Goal: Communication & Community: Answer question/provide support

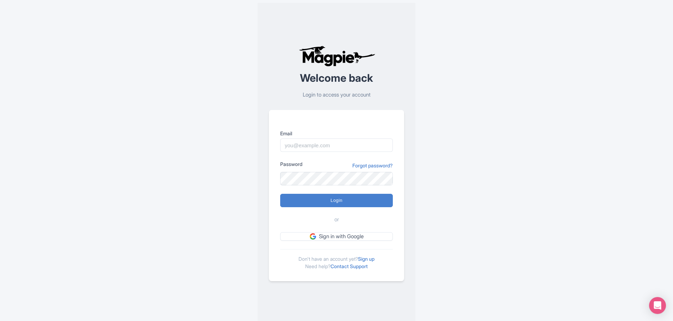
type input "[EMAIL_ADDRESS][DOMAIN_NAME]"
type input "Logging in..."
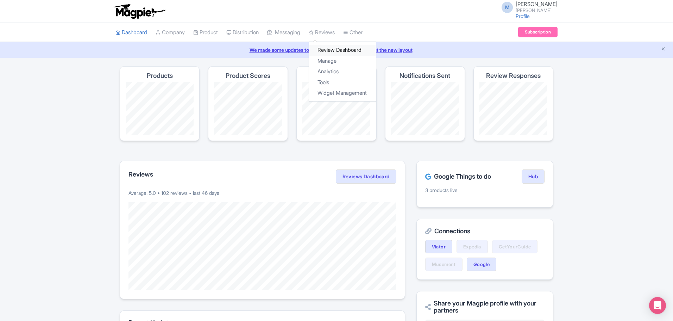
click at [335, 51] on link "Review Dashboard" at bounding box center [342, 50] width 67 height 11
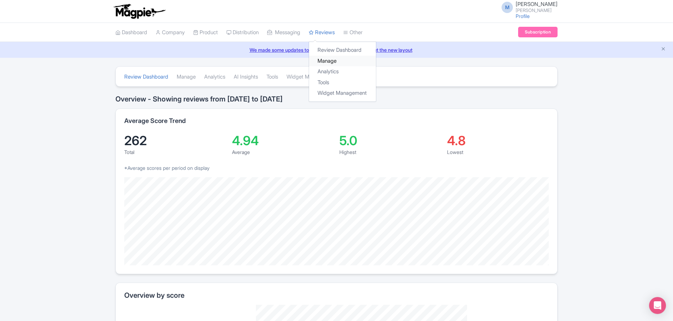
click at [334, 58] on link "Manage" at bounding box center [342, 61] width 67 height 11
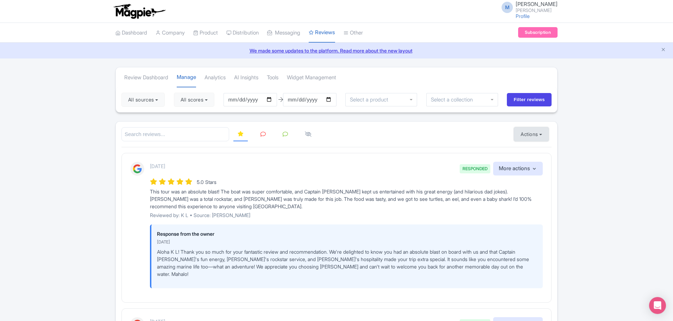
click at [540, 135] on button "Actions" at bounding box center [531, 134] width 35 height 14
click at [537, 150] on link "Import new reviews" at bounding box center [555, 152] width 83 height 14
click at [267, 132] on link at bounding box center [263, 134] width 14 height 14
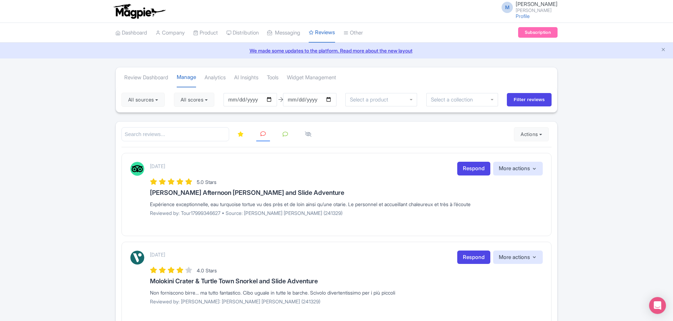
scroll to position [35, 0]
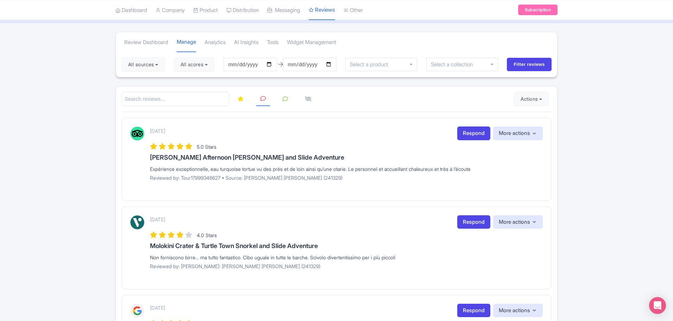
click at [239, 97] on icon at bounding box center [241, 98] width 6 height 5
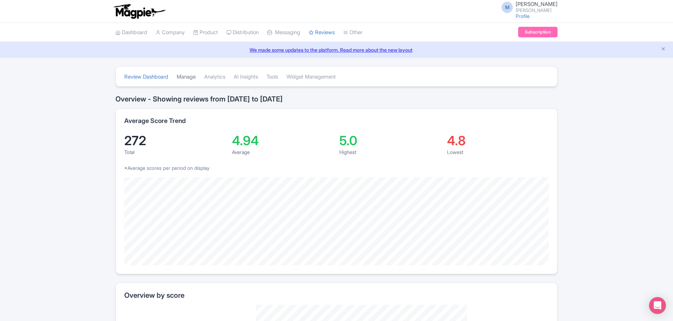
click at [185, 77] on link "Manage" at bounding box center [186, 76] width 19 height 19
click at [186, 75] on link "Manage" at bounding box center [186, 76] width 19 height 19
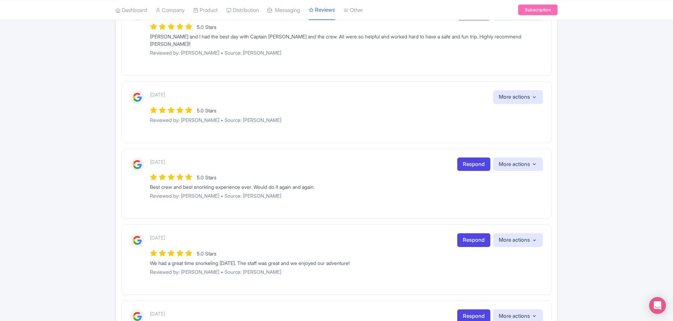
scroll to position [666, 0]
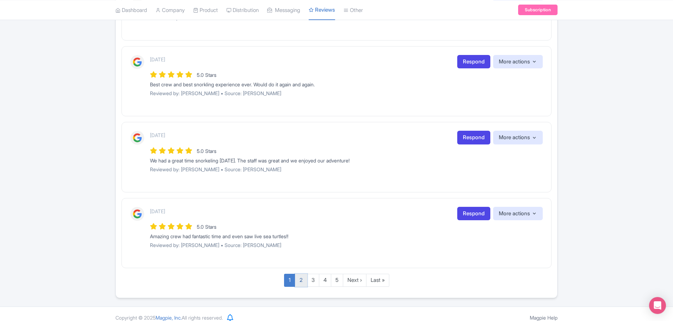
click at [300, 274] on link "2" at bounding box center [301, 280] width 12 height 13
click at [301, 274] on link "2" at bounding box center [301, 280] width 12 height 13
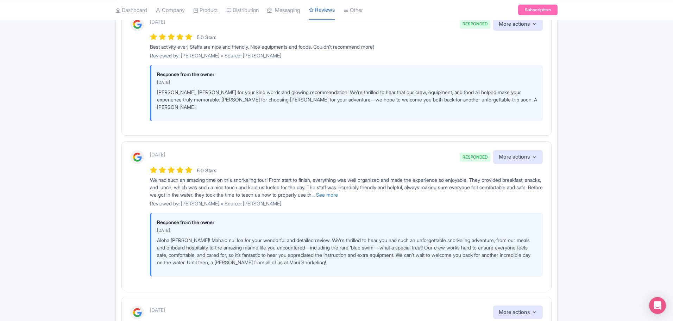
scroll to position [1062, 0]
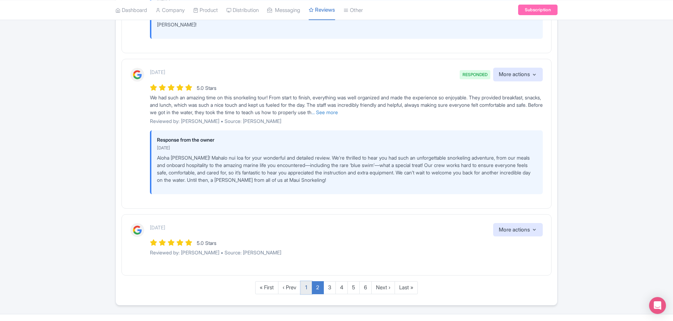
click at [308, 281] on link "1" at bounding box center [306, 287] width 11 height 13
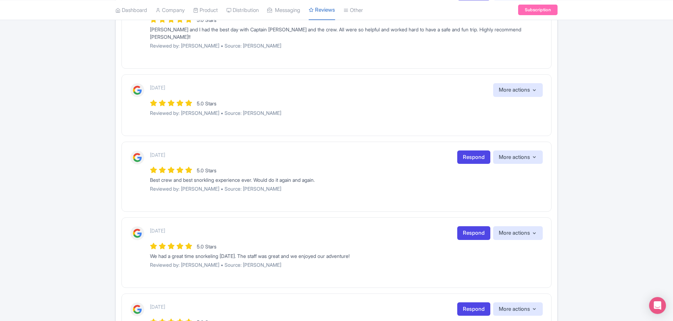
scroll to position [666, 0]
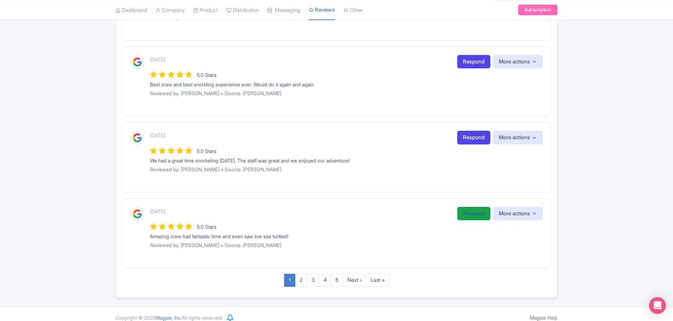
click at [472, 207] on link "Respond" at bounding box center [473, 214] width 33 height 14
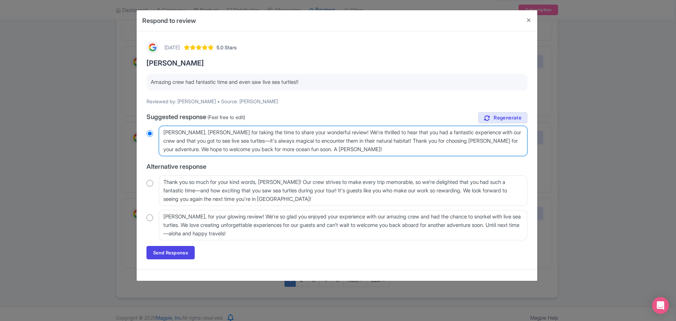
drag, startPoint x: 257, startPoint y: 141, endPoint x: 442, endPoint y: 144, distance: 184.6
click at [442, 144] on textarea "Aloha Vivian, mahalo for taking the time to share your wonderful review! We're …" at bounding box center [343, 141] width 369 height 30
type textarea "Aloha Vivian, mahalo for taking the time to share your wonderful review! We're …"
radio input "true"
type textarea "Aloha Vivian, mahalo for taking the time to share your wonderful review! We're …"
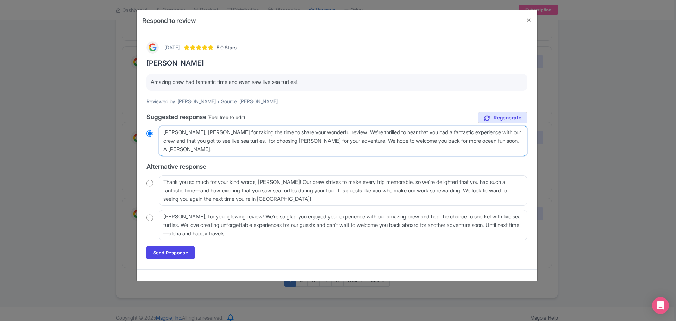
radio input "true"
type textarea "Aloha Vivian, mahalo for taking the time to share your wonderful review! We're …"
radio input "true"
type textarea "Aloha Vivian, mahalo for taking the time to share your wonderful review! We're …"
radio input "true"
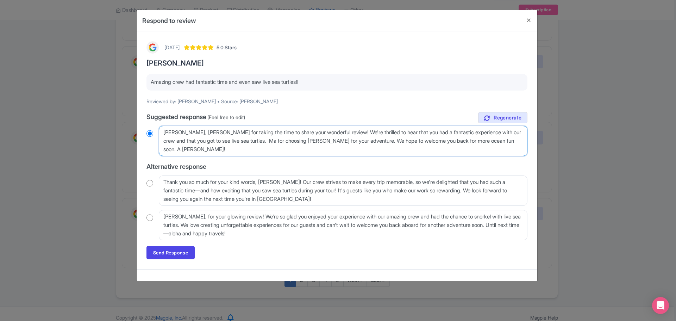
type textarea "Aloha Vivian, mahalo for taking the time to share your wonderful review! We're …"
radio input "true"
type textarea "Aloha Vivian, mahalo for taking the time to share your wonderful review! We're …"
radio input "true"
type textarea "Aloha Vivian, mahalo for taking the time to share your wonderful review! We're …"
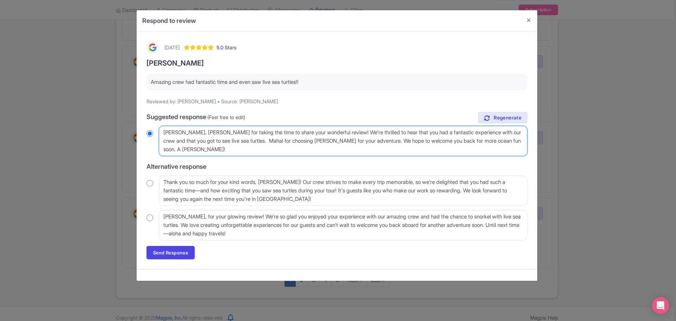
radio input "true"
type textarea "Aloha Vivian, mahalo for taking the time to share your wonderful review! We're …"
radio input "true"
drag, startPoint x: 198, startPoint y: 132, endPoint x: 349, endPoint y: 135, distance: 151.1
click at [349, 135] on textarea "Aloha Vivian, mahalo for taking the time to share your wonderful review! We're …" at bounding box center [343, 141] width 369 height 30
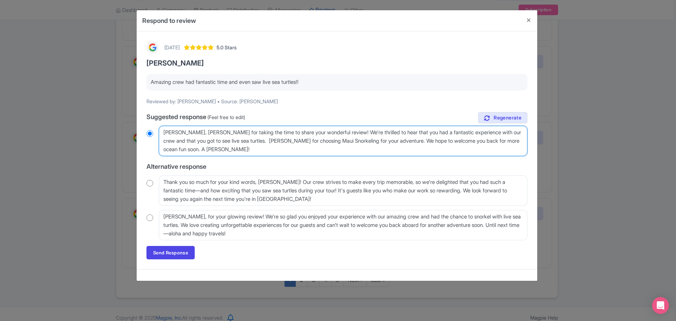
type textarea "Aloha Vivian, we're thrilled to hear that you had a fantastic experience with o…"
radio input "true"
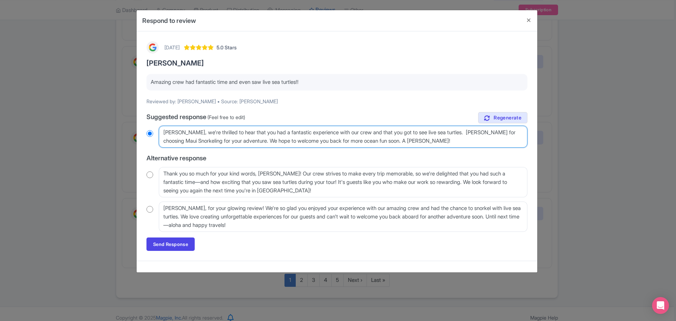
click at [463, 140] on textarea "Aloha Vivian, mahalo for taking the time to share your wonderful review! We're …" at bounding box center [343, 137] width 369 height 22
type textarea "Aloha Vivian, we're thrilled to hear that you had a fantastic experience with o…"
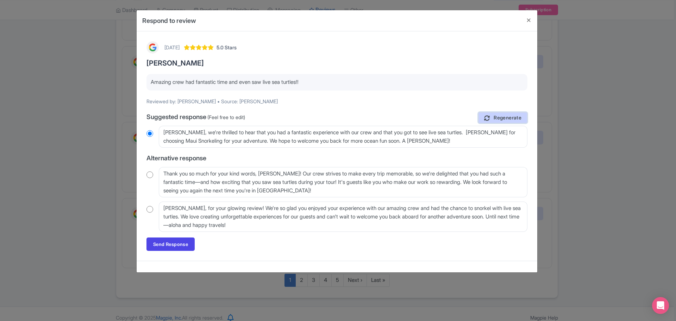
click at [504, 117] on span "Regenerate" at bounding box center [508, 117] width 28 height 7
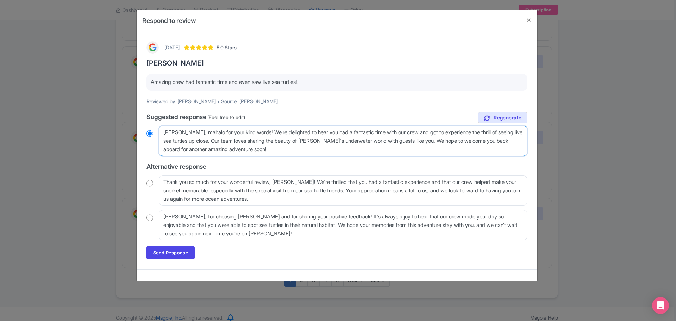
drag, startPoint x: 196, startPoint y: 132, endPoint x: 272, endPoint y: 136, distance: 75.4
click at [272, 136] on textarea "Aloha Vivian, mahalo for your kind words! We're delighted to hear you had a fan…" at bounding box center [343, 141] width 369 height 30
type textarea "Aloha Vivian,we're delighted to hear you had a fantastic time with our crew and…"
radio input "true"
drag, startPoint x: 164, startPoint y: 139, endPoint x: 373, endPoint y: 144, distance: 208.5
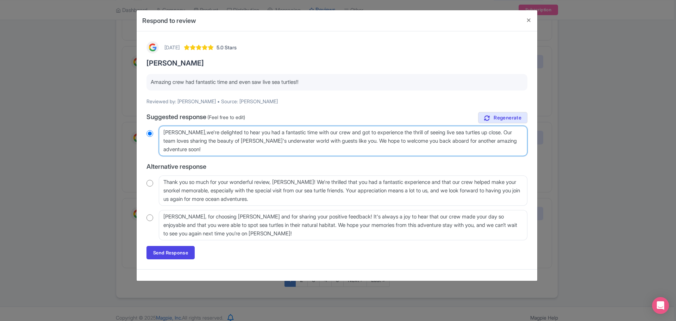
click at [373, 144] on textarea "Aloha Vivian, mahalo for your kind words! We're delighted to hear you had a fan…" at bounding box center [343, 141] width 369 height 30
type textarea "Aloha Vivian,we're delighted to hear you had a fantastic time with our crew and…"
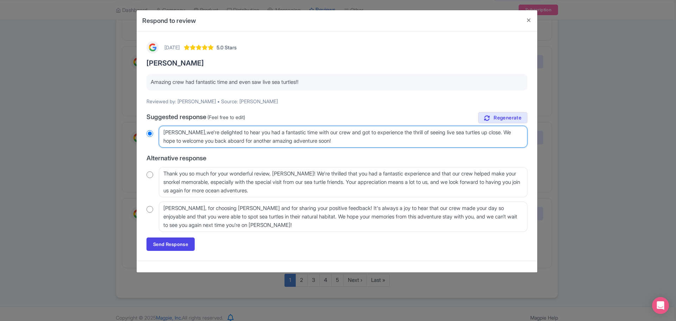
radio input "true"
type textarea "Aloha Vivian,we're delighted to hear you had a fantastic time with our crew and…"
radio input "true"
type textarea "Aloha Vivian,we're delighted to hear you had a fantastic time with our crew and…"
radio input "true"
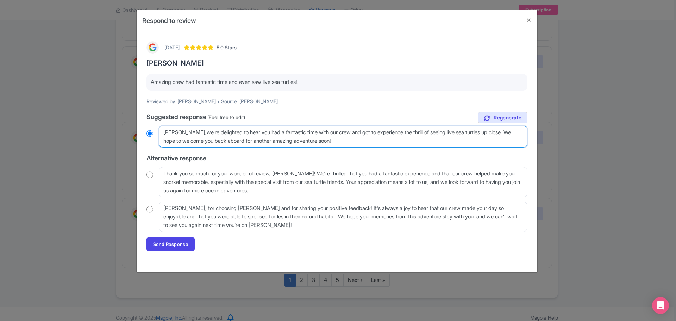
type textarea "[PERSON_NAME],we're delighted to hear you had a fantastic time with our crew an…"
radio input "true"
type textarea "[PERSON_NAME],we're delighted to hear you had a fantastic time with our crew an…"
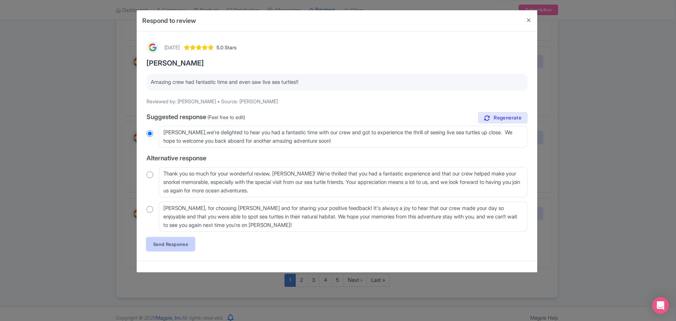
click at [171, 244] on link "Send Response" at bounding box center [170, 243] width 48 height 13
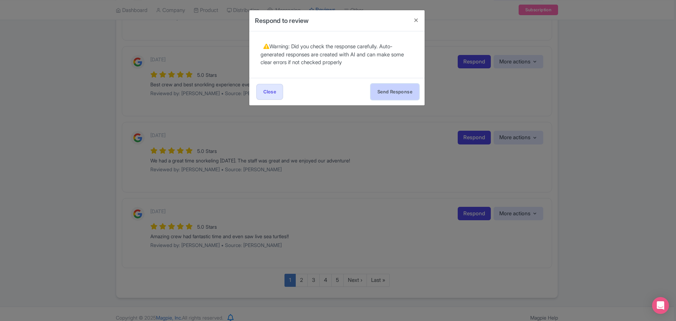
click at [379, 91] on button "Send Response" at bounding box center [395, 92] width 48 height 16
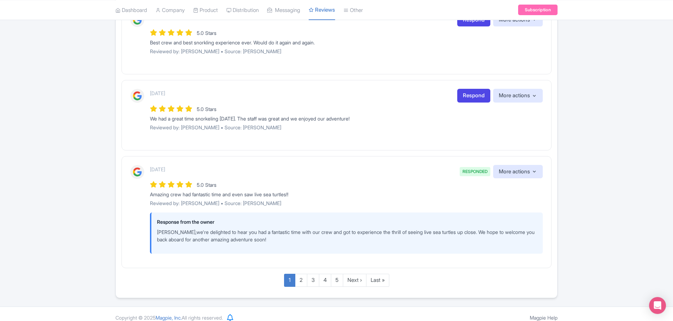
scroll to position [673, 0]
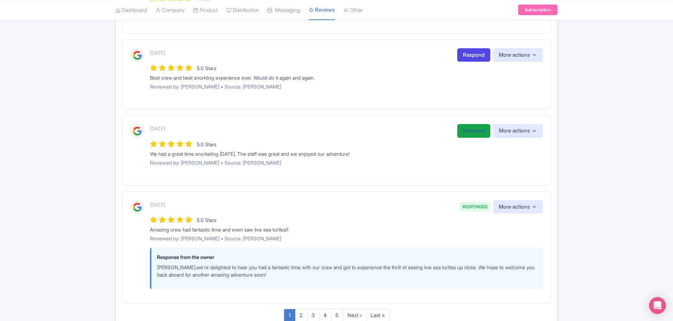
click at [472, 124] on link "Respond" at bounding box center [473, 131] width 33 height 14
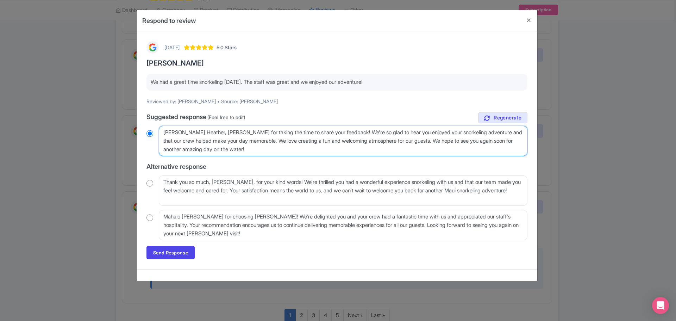
drag, startPoint x: 202, startPoint y: 132, endPoint x: 331, endPoint y: 128, distance: 128.2
click at [331, 128] on textarea "[PERSON_NAME] Heather, [PERSON_NAME] for taking the time to share your feedback…" at bounding box center [343, 141] width 369 height 30
type textarea "[PERSON_NAME] Heather, we're so glad to hear you enjoyed your snorkeling advent…"
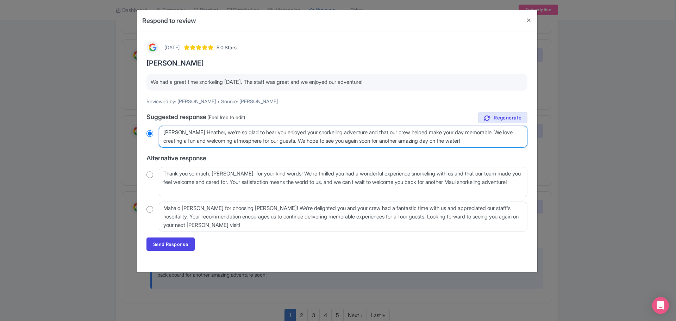
radio input "true"
drag, startPoint x: 487, startPoint y: 131, endPoint x: 304, endPoint y: 148, distance: 184.3
click at [304, 148] on div "true Suggested response (Feel free to edit) Aloha Heather, mahalo for taking th…" at bounding box center [336, 172] width 381 height 120
type textarea "Aloha Heather, we're so glad to hear you enjoyed your snorkeling adventure and …"
radio input "true"
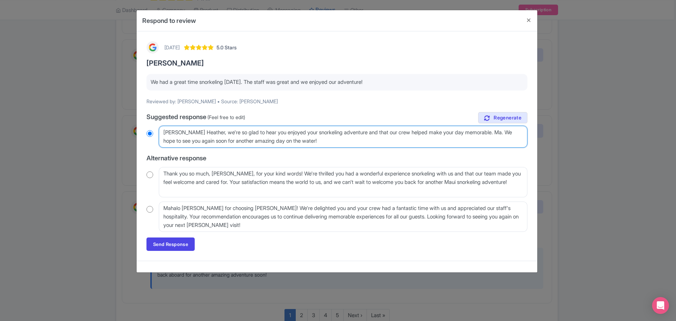
type textarea "Aloha Heather, we're so glad to hear you enjoyed your snorkeling adventure and …"
radio input "true"
type textarea "Aloha Heather, we're so glad to hear you enjoyed your snorkeling adventure and …"
radio input "true"
type textarea "Aloha Heather, we're so glad to hear you enjoyed your snorkeling adventure and …"
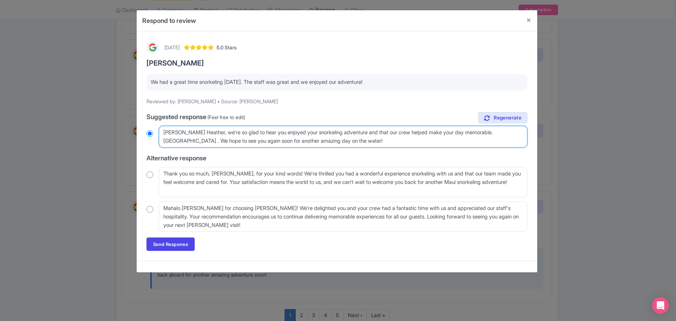
radio input "true"
type textarea "Aloha Heather, we're so glad to hear you enjoyed your snorkeling adventure and …"
radio input "true"
type textarea "Aloha Heather, we're so glad to hear you enjoyed your snorkeling adventure and …"
radio input "true"
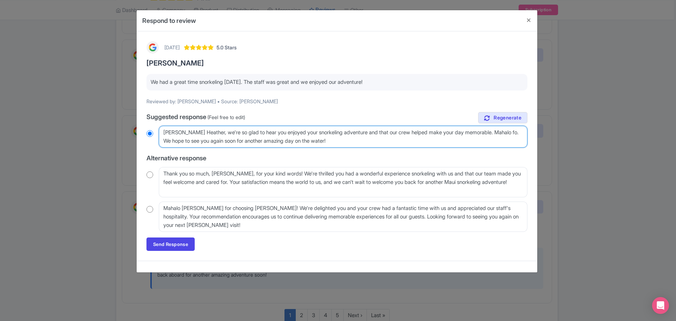
type textarea "Aloha Heather, we're so glad to hear you enjoyed your snorkeling adventure and …"
radio input "true"
type textarea "Aloha Heather, we're so glad to hear you enjoyed your snorkeling adventure and …"
radio input "true"
type textarea "Aloha Heather, we're so glad to hear you enjoyed your snorkeling adventure and …"
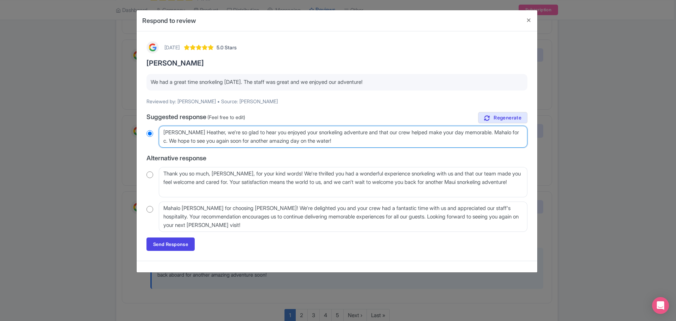
radio input "true"
type textarea "Aloha Heather, we're so glad to hear you enjoyed your snorkeling adventure and …"
radio input "true"
type textarea "Aloha Heather, we're so glad to hear you enjoyed your snorkeling adventure and …"
radio input "true"
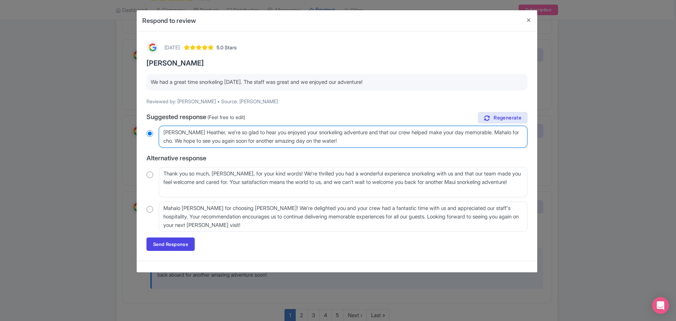
type textarea "Aloha Heather, we're so glad to hear you enjoyed your snorkeling adventure and …"
radio input "true"
type textarea "Aloha Heather, we're so glad to hear you enjoyed your snorkeling adventure and …"
radio input "true"
type textarea "Aloha Heather, we're so glad to hear you enjoyed your snorkeling adventure and …"
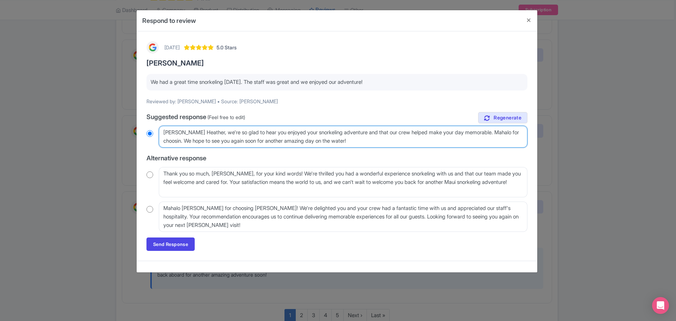
radio input "true"
type textarea "Aloha Heather, we're so glad to hear you enjoyed your snorkeling adventure and …"
radio input "true"
type textarea "Aloha Heather, we're so glad to hear you enjoyed your snorkeling adventure and …"
radio input "true"
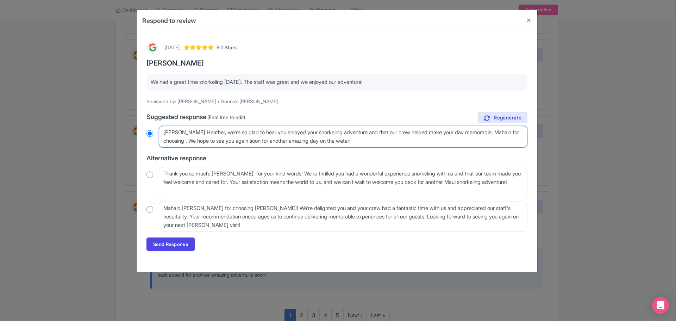
type textarea "Aloha Heather, we're so glad to hear you enjoyed your snorkeling adventure and …"
radio input "true"
type textarea "Aloha Heather, we're so glad to hear you enjoyed your snorkeling adventure and …"
radio input "true"
type textarea "Aloha Heather, we're so glad to hear you enjoyed your snorkeling adventure and …"
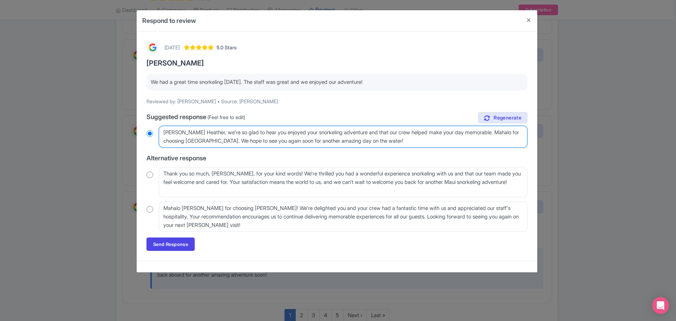
radio input "true"
type textarea "Aloha Heather, we're so glad to hear you enjoyed your snorkeling adventure and …"
radio input "true"
type textarea "Aloha Heather, we're so glad to hear you enjoyed your snorkeling adventure and …"
radio input "true"
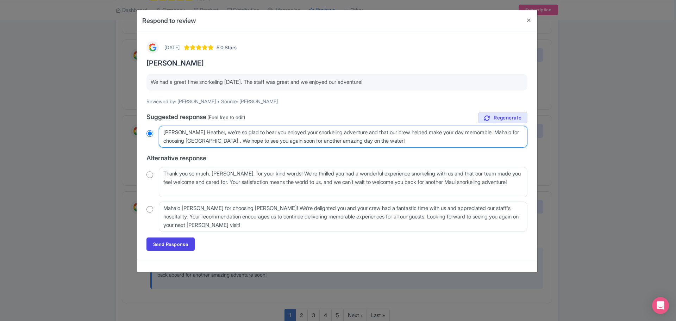
type textarea "Aloha Heather, we're so glad to hear you enjoyed your snorkeling adventure and …"
radio input "true"
type textarea "Aloha Heather, we're so glad to hear you enjoyed your snorkeling adventure and …"
radio input "true"
type textarea "Aloha Heather, we're so glad to hear you enjoyed your snorkeling adventure and …"
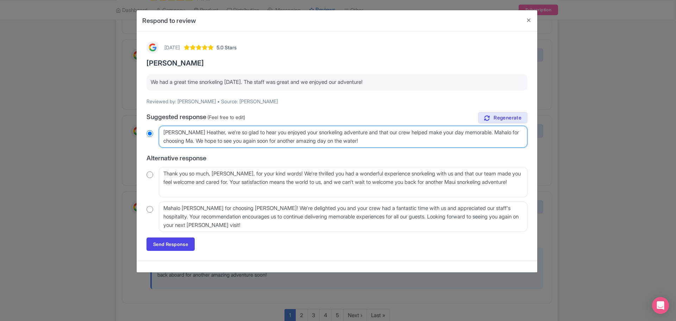
radio input "true"
type textarea "Aloha Heather, we're so glad to hear you enjoyed your snorkeling adventure and …"
radio input "true"
type textarea "Aloha Heather, we're so glad to hear you enjoyed your snorkeling adventure and …"
radio input "true"
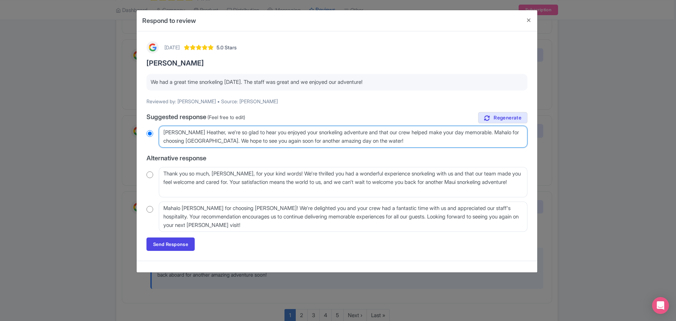
type textarea "Aloha Heather, we're so glad to hear you enjoyed your snorkeling adventure and …"
radio input "true"
type textarea "Aloha Heather, we're so glad to hear you enjoyed your snorkeling adventure and …"
radio input "true"
type textarea "Aloha Heather, we're so glad to hear you enjoyed your snorkeling adventure and …"
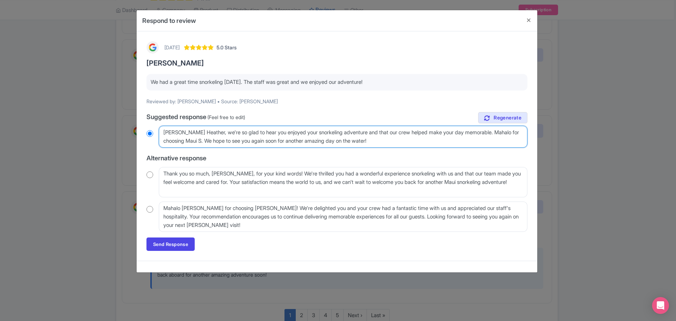
radio input "true"
type textarea "Aloha Heather, we're so glad to hear you enjoyed your snorkeling adventure and …"
radio input "true"
type textarea "Aloha Heather, we're so glad to hear you enjoyed your snorkeling adventure and …"
radio input "true"
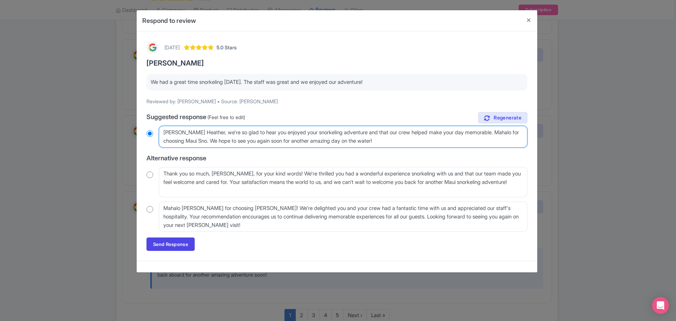
type textarea "Aloha Heather, we're so glad to hear you enjoyed your snorkeling adventure and …"
radio input "true"
type textarea "Aloha Heather, we're so glad to hear you enjoyed your snorkeling adventure and …"
radio input "true"
type textarea "Aloha Heather, we're so glad to hear you enjoyed your snorkeling adventure and …"
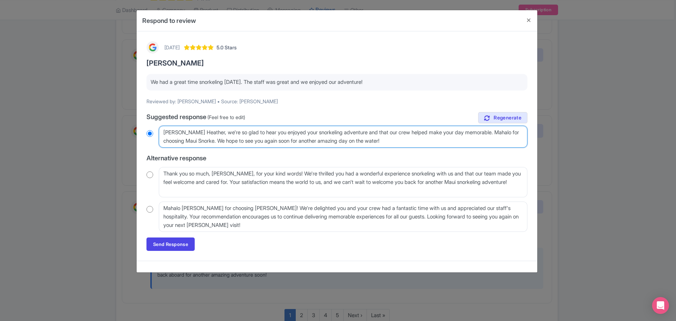
radio input "true"
type textarea "Aloha Heather, we're so glad to hear you enjoyed your snorkeling adventure and …"
radio input "true"
type textarea "Aloha Heather, we're so glad to hear you enjoyed your snorkeling adventure and …"
radio input "true"
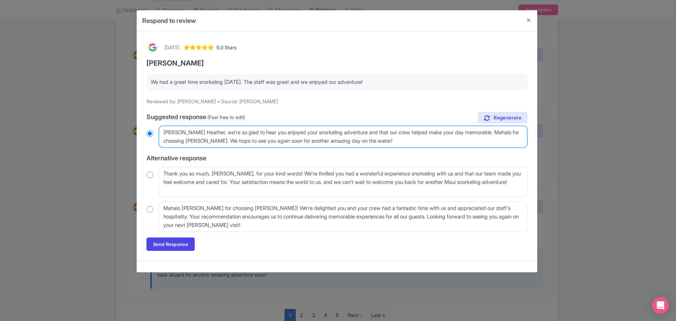
type textarea "Aloha Heather, we're so glad to hear you enjoyed your snorkeling adventure and …"
radio input "true"
click at [299, 132] on textarea "Aloha Heather, mahalo for taking the time to share your feedback! We're so glad…" at bounding box center [343, 137] width 369 height 22
type textarea "Aloha Heather, we're so glad to hear you enjoyed your Msnorkeling adventure and…"
radio input "true"
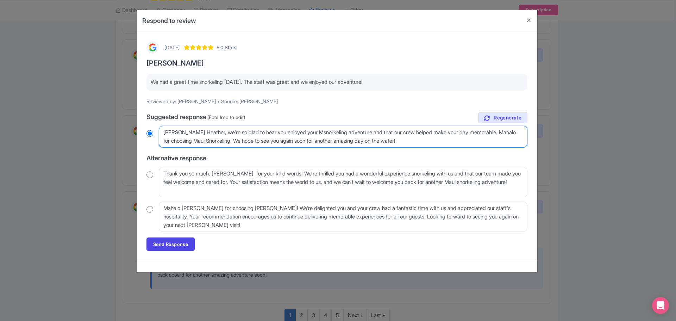
type textarea "Aloha Heather, we're so glad to hear you enjoyed your Mosnorkeling adventure an…"
radio input "true"
type textarea "Aloha Heather, we're so glad to hear you enjoyed your Molsnorkeling adventure a…"
radio input "true"
type textarea "Aloha Heather, we're so glad to hear you enjoyed your Molosnorkeling adventure …"
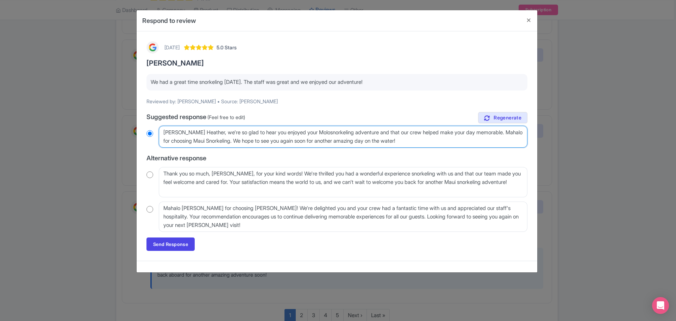
radio input "true"
type textarea "Aloha Heather, we're so glad to hear you enjoyed your Moloksnorkeling adventure…"
radio input "true"
type textarea "Aloha Heather, we're so glad to hear you enjoyed your Molokisnorkeling adventur…"
radio input "true"
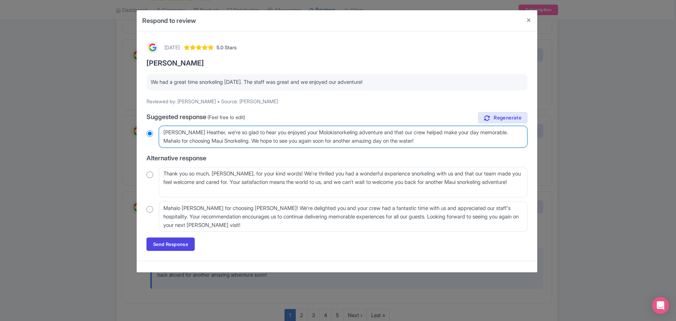
type textarea "Aloha Heather, we're so glad to hear you enjoyed your Molokinsnorkeling adventu…"
radio input "true"
type textarea "Aloha Heather, we're so glad to hear you enjoyed your Molokinisnorkeling advent…"
radio input "true"
type textarea "[PERSON_NAME] Heather, we're so glad to hear you enjoyed your Molokini snorkeli…"
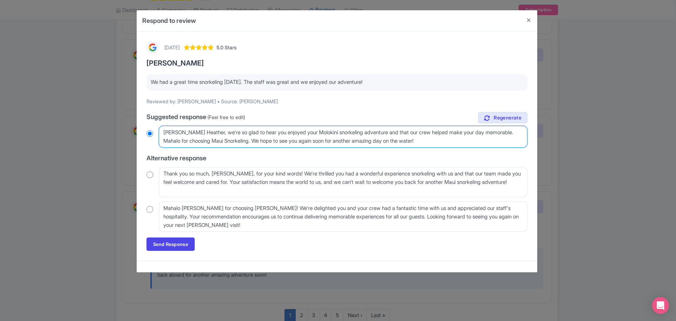
radio input "true"
type textarea "[PERSON_NAME] Heather, we're so glad to hear you enjoyed your Molokini snorkeli…"
drag, startPoint x: 447, startPoint y: 138, endPoint x: 389, endPoint y: 152, distance: 60.1
click at [447, 138] on textarea "Aloha Heather, mahalo for taking the time to share your feedback! We're so glad…" at bounding box center [343, 137] width 369 height 22
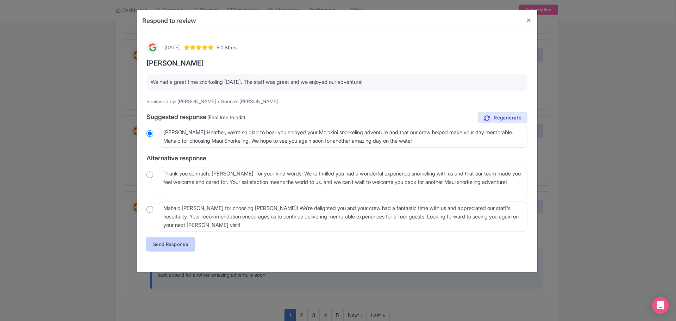
click at [166, 238] on link "Send Response" at bounding box center [170, 243] width 48 height 13
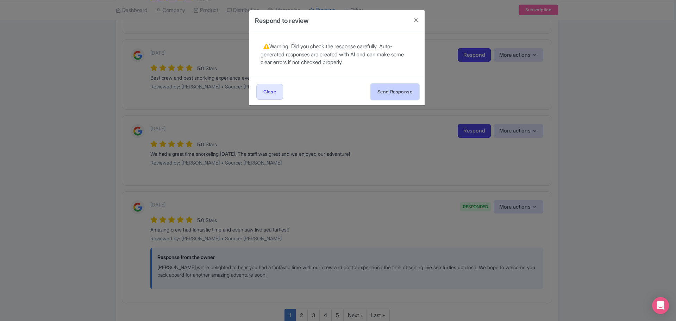
click at [384, 91] on button "Send Response" at bounding box center [395, 92] width 48 height 16
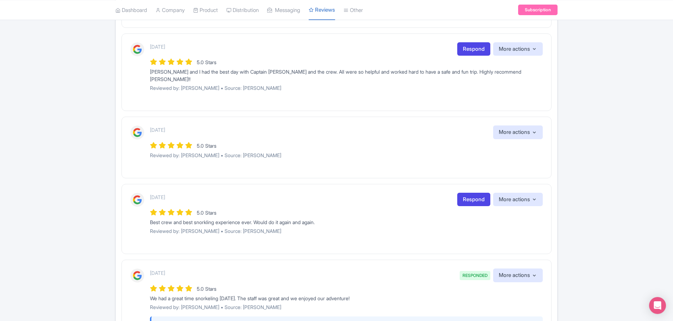
scroll to position [528, 0]
click at [470, 193] on link "Respond" at bounding box center [473, 200] width 33 height 14
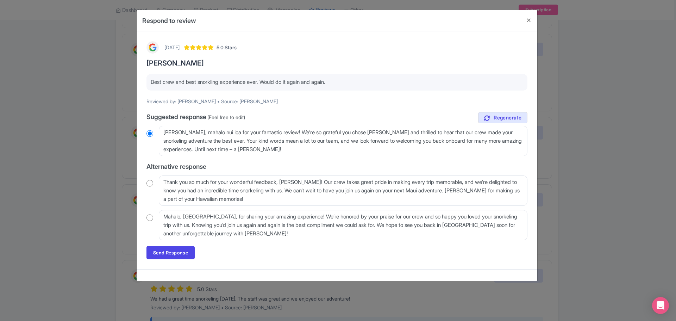
click at [150, 218] on input "radio" at bounding box center [149, 217] width 7 height 7
radio input "true"
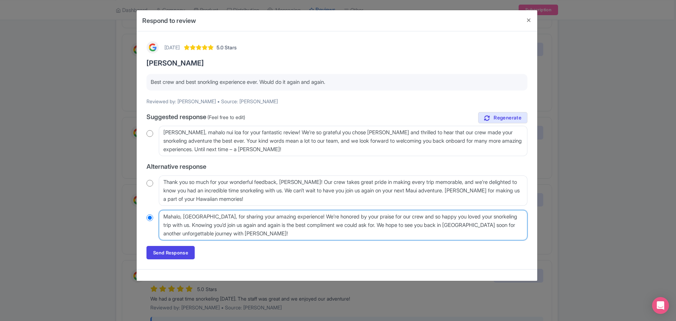
drag, startPoint x: 185, startPoint y: 225, endPoint x: 383, endPoint y: 228, distance: 197.6
click at [383, 228] on textarea "Mahalo, [GEOGRAPHIC_DATA], for sharing your amazing experience! We’re honored b…" at bounding box center [343, 225] width 369 height 30
click at [384, 235] on textarea "Mahalo, [GEOGRAPHIC_DATA], for sharing your amazing experience! We’re honored b…" at bounding box center [343, 225] width 369 height 30
click at [383, 225] on textarea "Mahalo, [GEOGRAPHIC_DATA], for sharing your amazing experience! We’re honored b…" at bounding box center [343, 225] width 369 height 30
click at [299, 237] on textarea "Mahalo, [GEOGRAPHIC_DATA], for sharing your amazing experience! We’re honored b…" at bounding box center [343, 225] width 369 height 30
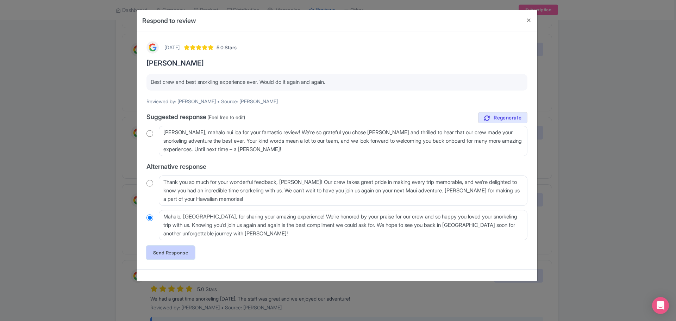
click at [172, 250] on link "Send Response" at bounding box center [170, 252] width 48 height 13
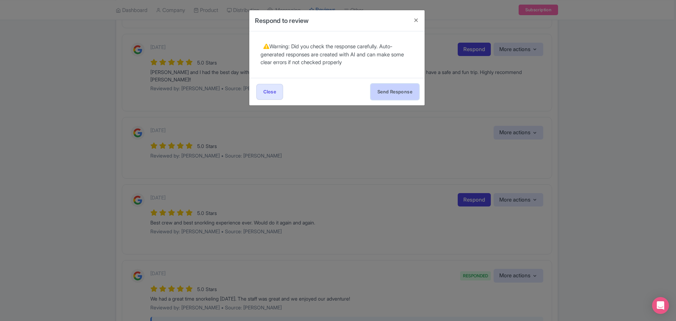
click at [380, 91] on button "Send Response" at bounding box center [395, 92] width 48 height 16
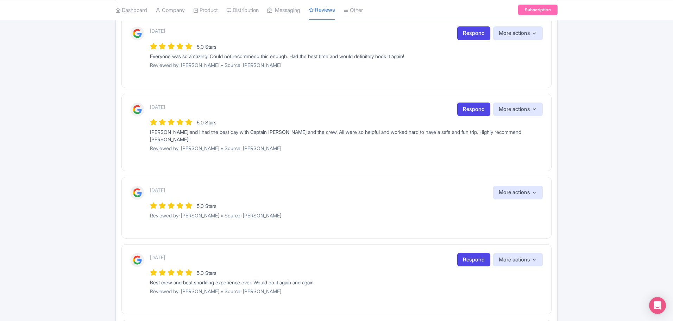
scroll to position [458, 0]
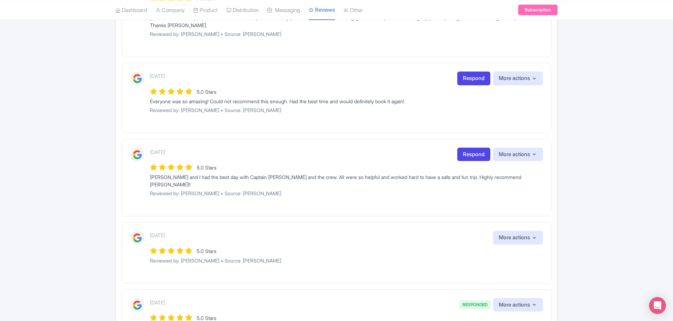
scroll to position [423, 0]
click at [479, 155] on link "Respond" at bounding box center [473, 155] width 33 height 14
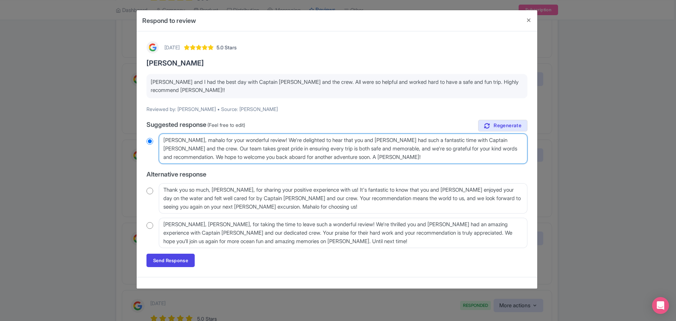
drag, startPoint x: 231, startPoint y: 140, endPoint x: 285, endPoint y: 141, distance: 54.2
click at [285, 141] on textarea "[PERSON_NAME], mahalo for your wonderful review! We're delighted to hear that y…" at bounding box center [343, 148] width 369 height 30
type textarea "[PERSON_NAME], mahalo for h! We're delighted to hear that you and [PERSON_NAME]…"
radio input "true"
type textarea "[PERSON_NAME], mahalo for hi! We're delighted to hear that you and [PERSON_NAME…"
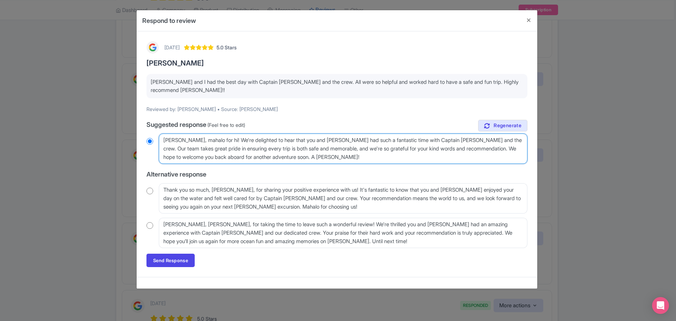
radio input "true"
type textarea "[PERSON_NAME], mahalo for high! We're delighted to hear that you and [PERSON_NA…"
radio input "true"
type textarea "[PERSON_NAME], mahalo for highl! We're delighted to hear that you and [PERSON_N…"
radio input "true"
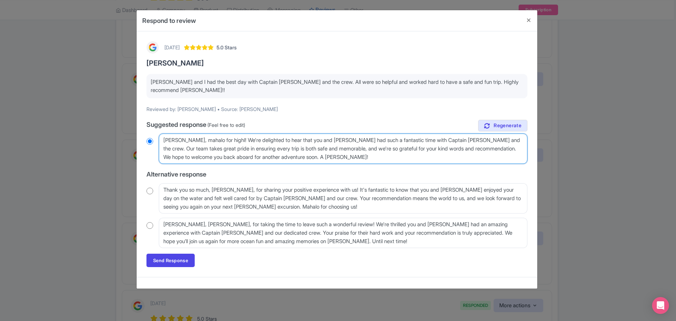
type textarea "[PERSON_NAME], mahalo for highly! We're delighted to hear that you and [PERSON_…"
radio input "true"
type textarea "[PERSON_NAME], mahalo for highly ! We're delighted to hear that you and [PERSON…"
radio input "true"
type textarea "[PERSON_NAME], mahalo for highly re! We're delighted to hear that you and [PERS…"
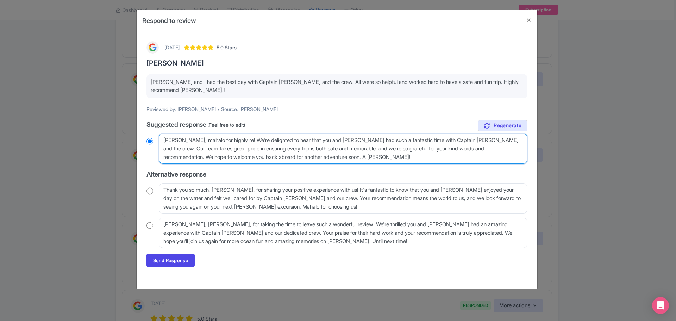
radio input "true"
type textarea "Aloha Theresa, mahalo for highly rec! We're delighted to hear that you and Paul…"
radio input "true"
type textarea "Aloha Theresa, mahalo for highly recc! We're delighted to hear that you and Pau…"
radio input "true"
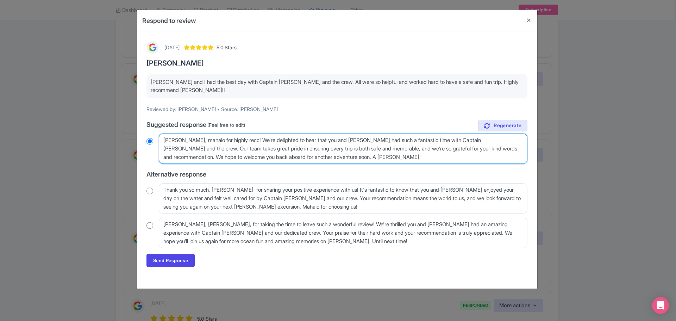
type textarea "Aloha Theresa, mahalo for highly rec! We're delighted to hear that you and Paul…"
radio input "true"
type textarea "Aloha Theresa, mahalo for highly reco! We're delighted to hear that you and Pau…"
radio input "true"
type textarea "Aloha Theresa, mahalo for highly recom! We're delighted to hear that you and Pa…"
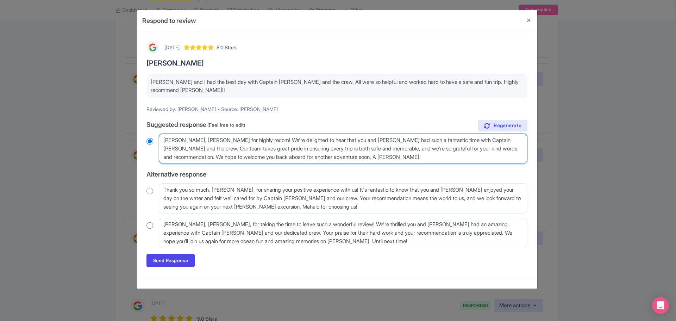
radio input "true"
type textarea "Aloha Theresa, mahalo for highly recomm! We're delighted to hear that you and P…"
radio input "true"
type textarea "Aloha Theresa, mahalo for highly recomme! We're delighted to hear that you and …"
radio input "true"
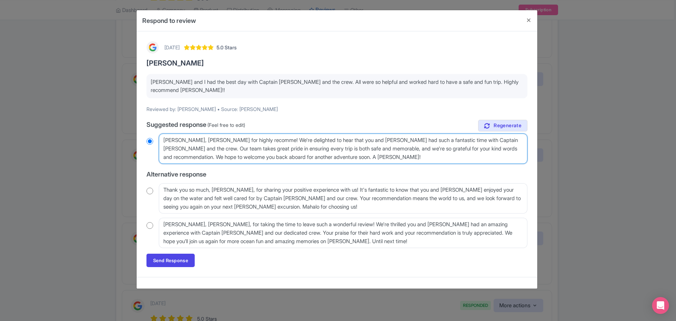
type textarea "Aloha Theresa, mahalo for highly recommen! We're delighted to hear that you and…"
radio input "true"
type textarea "Aloha Theresa, mahalo for highly recommend! We're delighted to hear that you an…"
radio input "true"
type textarea "Aloha Theresa, mahalo for highly recommendin! We're delighted to hear that you …"
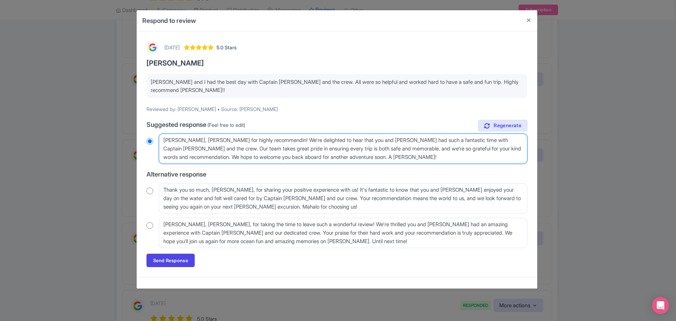
radio input "true"
type textarea "Aloha Theresa, mahalo for highly recommending! We're delighted to hear that you…"
radio input "true"
type textarea "Aloha Theresa, mahalo for highly recommending ! We're delighted to hear that yo…"
radio input "true"
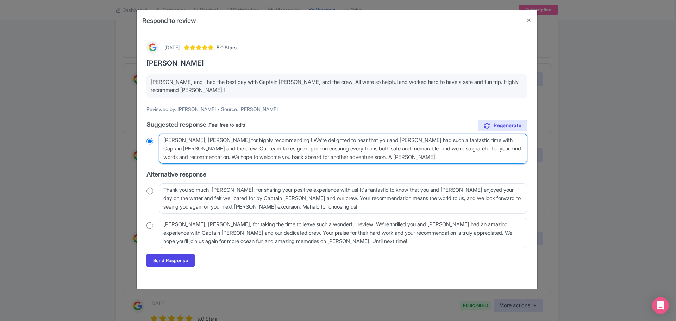
type textarea "Aloha Theresa, mahalo for highly recommending u! We're delighted to hear that y…"
radio input "true"
type textarea "Aloha Theresa, mahalo for highly recommending us! We're delighted to hear that …"
radio input "true"
type textarea "Aloha Theresa, mahalo for highly recommending u! We're delighted to hear that y…"
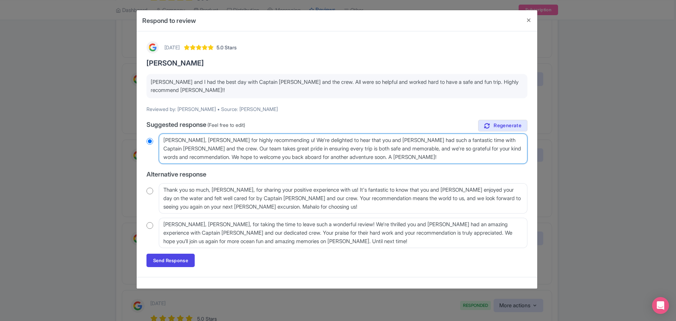
radio input "true"
type textarea "Aloha Theresa, mahalo for highly recommending ! We're delighted to hear that yo…"
radio input "true"
type textarea "Aloha Theresa, mahalo for highly recommending M! We're delighted to hear that y…"
radio input "true"
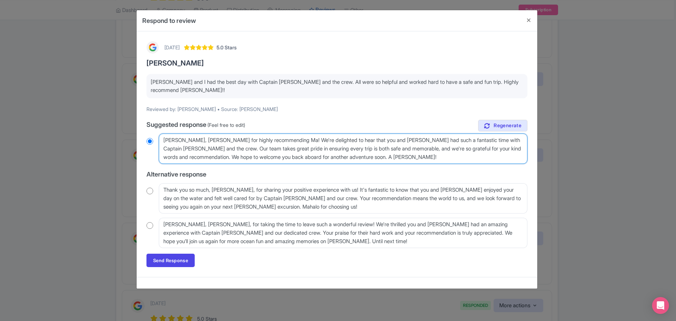
type textarea "Aloha Theresa, mahalo for highly recommending Mau! We're delighted to hear that…"
radio input "true"
type textarea "Aloha Theresa, mahalo for highly recommending Maui! We're delighted to hear tha…"
radio input "true"
type textarea "Aloha Theresa, mahalo for highly recommending Maui ! We're delighted to hear th…"
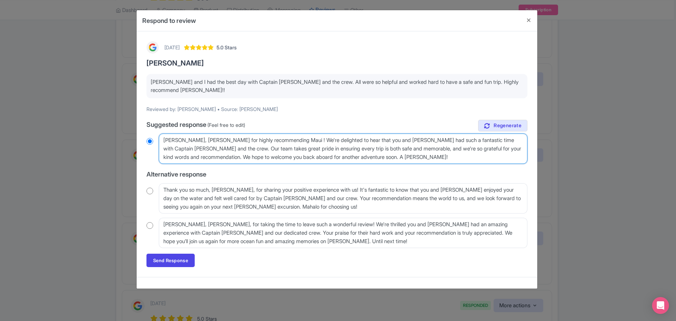
radio input "true"
type textarea "Aloha Theresa, mahalo for highly recommending Maui S! We're delighted to hear t…"
radio input "true"
type textarea "Aloha Theresa, mahalo for highly recommending Maui Sn! We're delighted to hear …"
radio input "true"
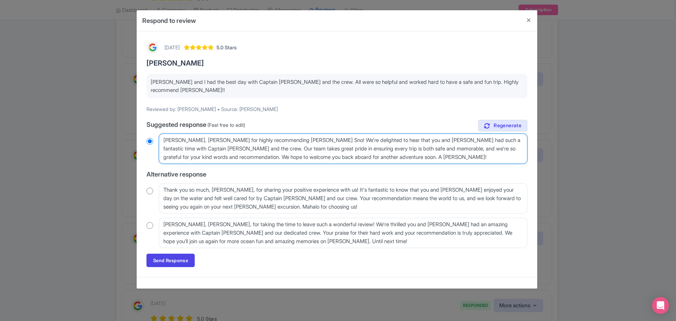
type textarea "Aloha Theresa, mahalo for highly recommending Maui Snor! We're delighted to hea…"
radio input "true"
type textarea "Aloha Theresa, mahalo for highly recommending Maui Snork! We're delighted to he…"
radio input "true"
type textarea "Aloha Theresa, mahalo for highly recommending Maui Snorkel! We're delighted to …"
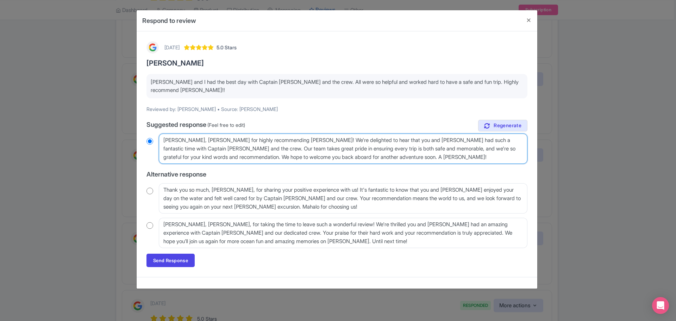
radio input "true"
type textarea "Aloha Theresa, mahalo for highly recommending Maui Snorkelin! We're delighted t…"
radio input "true"
type textarea "Aloha Theresa, mahalo for highly recommending Maui Snorkeling! We're delighted …"
radio input "true"
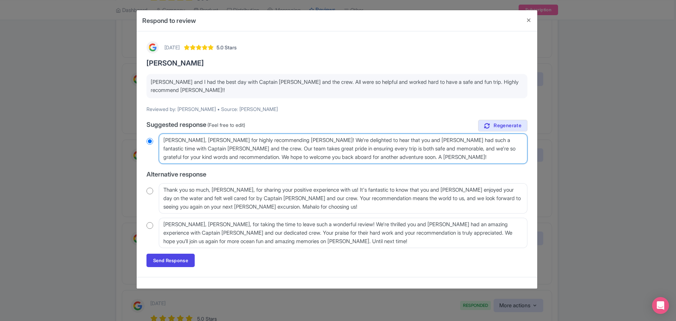
drag, startPoint x: 232, startPoint y: 148, endPoint x: 238, endPoint y: 161, distance: 14.5
click at [238, 161] on textarea "Aloha Theresa, mahalo for your wonderful review! We're delighted to hear that y…" at bounding box center [343, 148] width 369 height 30
type textarea "Aloha Theresa, mahalo for highly recommending Maui Snorkeling! We're delighted …"
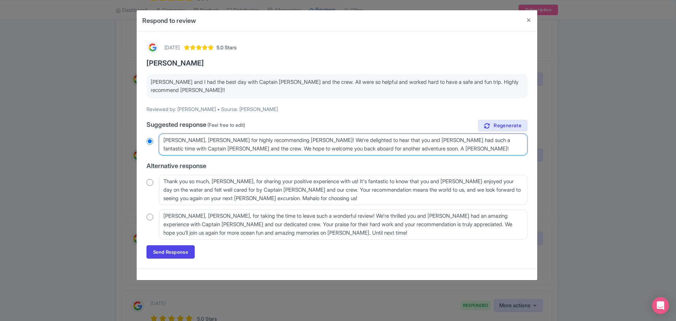
radio input "true"
type textarea "Aloha Theresa, mahalo for highly recommending Maui Snorkeling! We're delighted …"
radio input "true"
type textarea "Aloha Theresa, mahalo for highly recommending Maui Snorkeling! We're delighted …"
radio input "true"
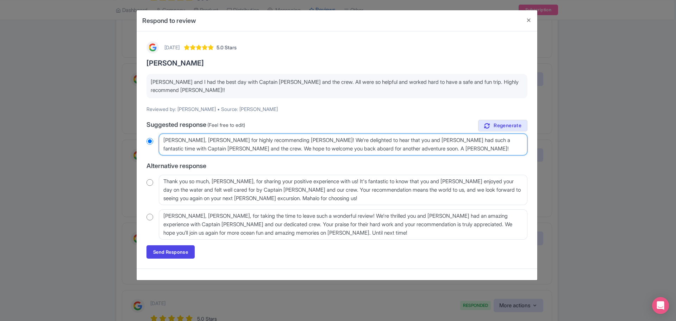
type textarea "[PERSON_NAME], [PERSON_NAME] for highly recommending [PERSON_NAME]! We're delig…"
radio input "true"
type textarea "[PERSON_NAME], [PERSON_NAME] for highly recommending [PERSON_NAME]! We're delig…"
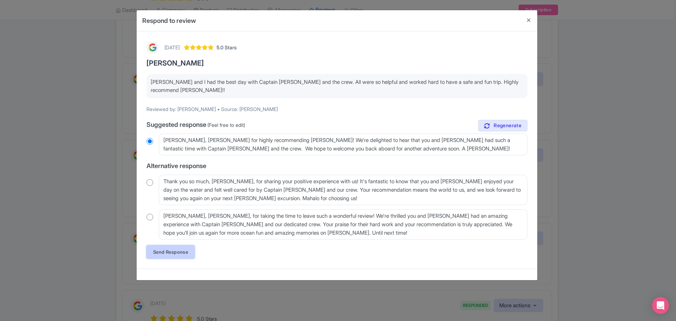
click at [173, 250] on link "Send Response" at bounding box center [170, 251] width 48 height 13
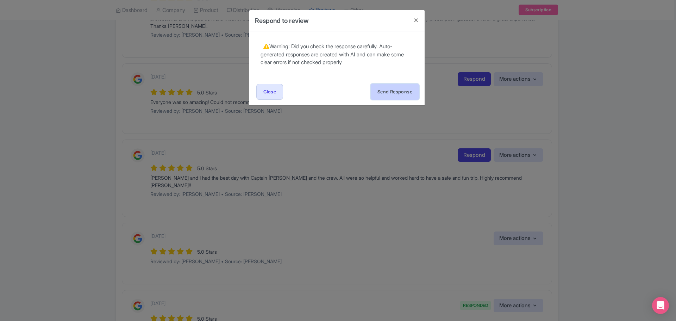
click at [399, 92] on button "Send Response" at bounding box center [395, 92] width 48 height 16
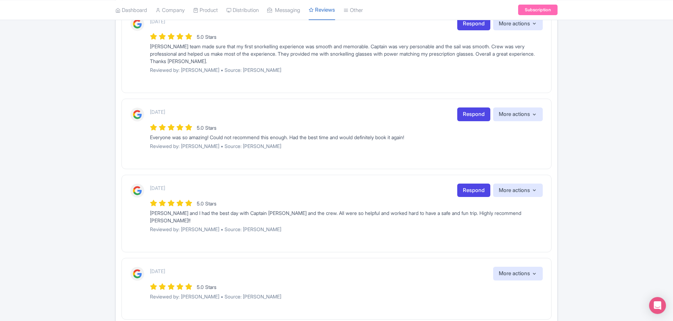
scroll to position [352, 0]
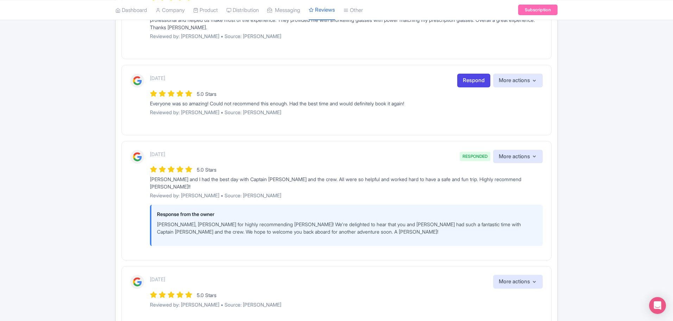
scroll to position [423, 0]
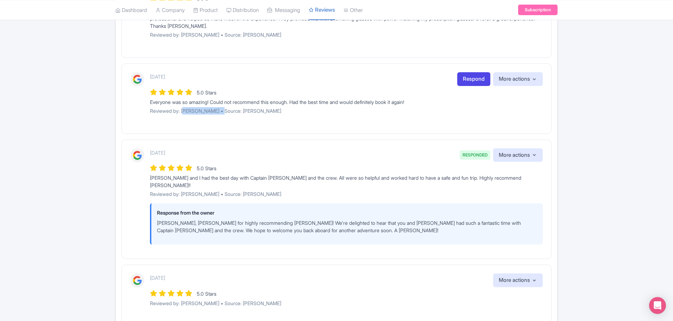
drag, startPoint x: 183, startPoint y: 111, endPoint x: 219, endPoint y: 115, distance: 36.9
click at [219, 115] on div "[DATE] Respond More actions Hide from this page Hide from review widget and fee…" at bounding box center [346, 95] width 393 height 47
copy p "[PERSON_NAME]"
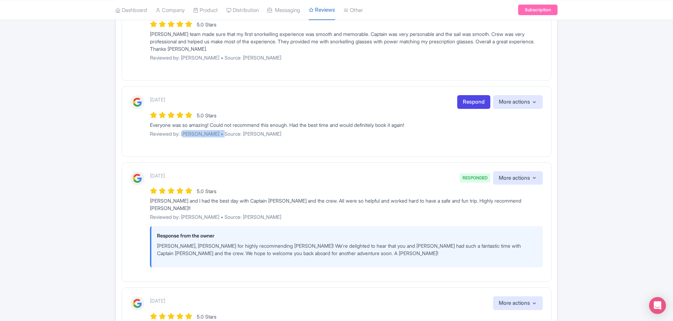
scroll to position [387, 0]
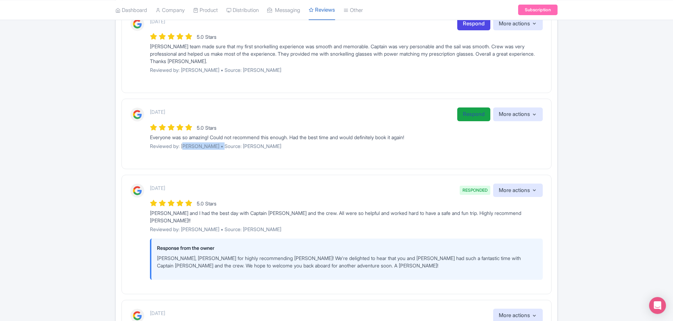
click at [475, 112] on link "Respond" at bounding box center [473, 114] width 33 height 14
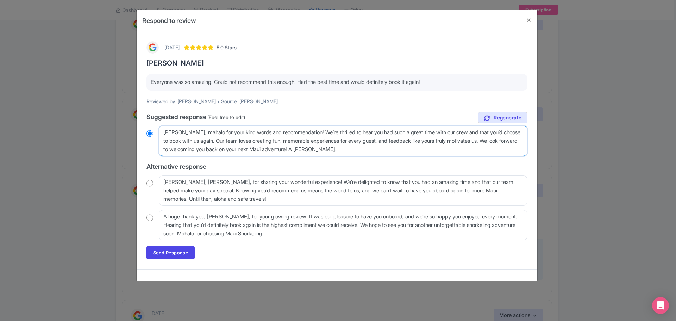
drag, startPoint x: 225, startPoint y: 133, endPoint x: 318, endPoint y: 135, distance: 93.3
click at [318, 135] on textarea "[PERSON_NAME], mahalo for your kind words and recommendation! We’re thrilled to…" at bounding box center [343, 141] width 369 height 30
type textarea "[PERSON_NAME], mahalo for re! We’re thrilled to hear you had such a great time …"
radio input "true"
type textarea "[PERSON_NAME], mahalo for rec! We’re thrilled to hear you had such a great time…"
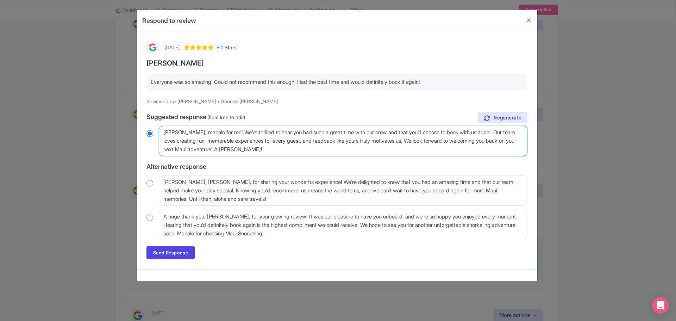
radio input "true"
type textarea "[PERSON_NAME], mahalo for reco! We’re thrilled to hear you had such a great tim…"
radio input "true"
type textarea "[PERSON_NAME], mahalo for recom! We’re thrilled to hear you had such a great ti…"
radio input "true"
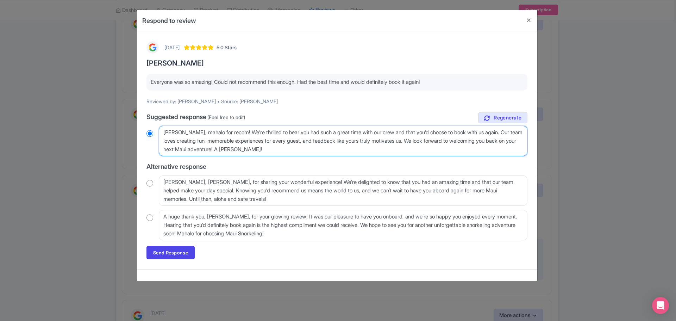
type textarea "[PERSON_NAME], mahalo for recomm! We’re thrilled to hear you had such a great t…"
radio input "true"
type textarea "[PERSON_NAME], [PERSON_NAME] for recomme! We’re thrilled to hear you had such a…"
radio input "true"
type textarea "[PERSON_NAME], mahalo for recommen! We’re thrilled to hear you had such a great…"
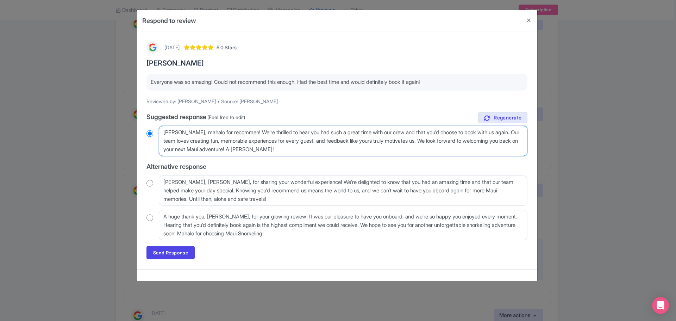
radio input "true"
type textarea "[PERSON_NAME], mahalo for recommend! We’re thrilled to hear you had such a grea…"
radio input "true"
type textarea "Aloha Bailey, mahalo for recommendin! We’re thrilled to hear you had such a gre…"
radio input "true"
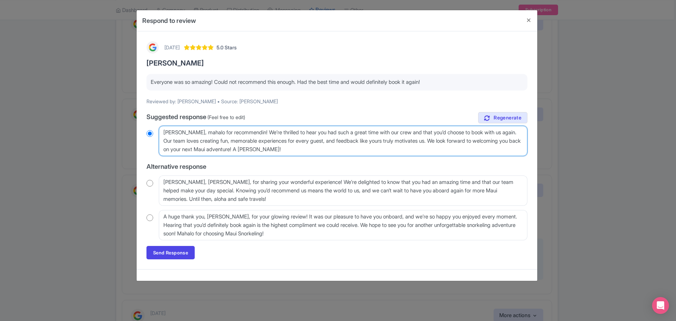
type textarea "Aloha Bailey, mahalo for recommending! We’re thrilled to hear you had such a gr…"
radio input "true"
type textarea "Aloha Bailey, mahalo for recommending ! We’re thrilled to hear you had such a g…"
radio input "true"
type textarea "Aloha Bailey, mahalo for recommending ou! We’re thrilled to hear you had such a…"
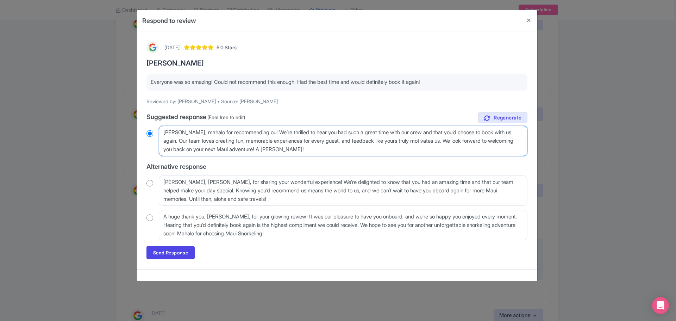
radio input "true"
type textarea "Aloha Bailey, mahalo for recommending our! We’re thrilled to hear you had such …"
radio input "true"
type textarea "Aloha Bailey, mahalo for recommending our ! We’re thrilled to hear you had such…"
radio input "true"
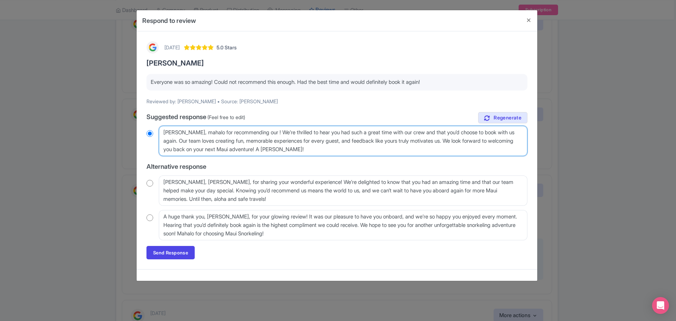
type textarea "Aloha Bailey, mahalo for recommending our M! We’re thrilled to hear you had suc…"
radio input "true"
type textarea "Aloha Bailey, mahalo for recommending our Mo! We’re thrilled to hear you had su…"
radio input "true"
type textarea "Aloha Bailey, mahalo for recommending our Mol! We’re thrilled to hear you had s…"
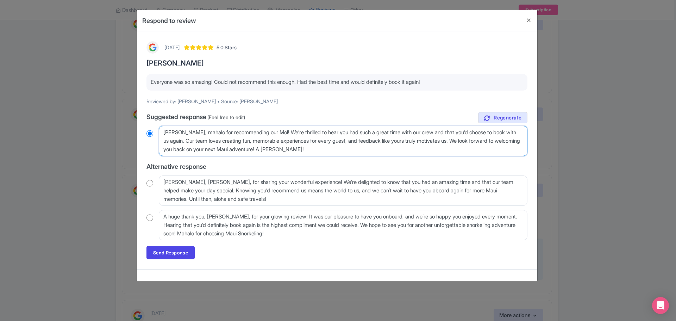
radio input "true"
type textarea "Aloha Bailey, mahalo for recommending our Molo! We’re thrilled to hear you had …"
radio input "true"
type textarea "Aloha Bailey, mahalo for recommending our Molok! We’re thrilled to hear you had…"
radio input "true"
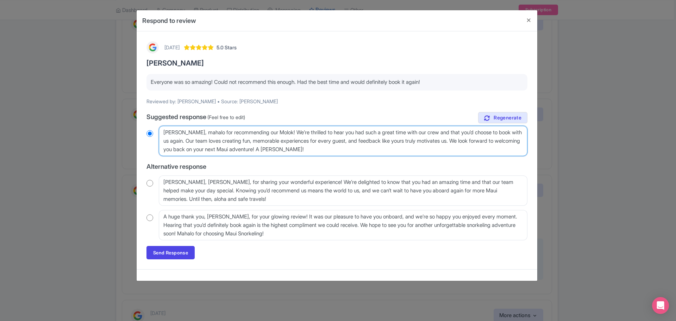
type textarea "Aloha Bailey, mahalo for recommending our Moloki! We’re thrilled to hear you ha…"
radio input "true"
type textarea "Aloha Bailey, mahalo for recommending our Molokin! We’re thrilled to hear you h…"
radio input "true"
type textarea "Aloha Bailey, mahalo for recommending our Molokini! We’re thrilled to hear you …"
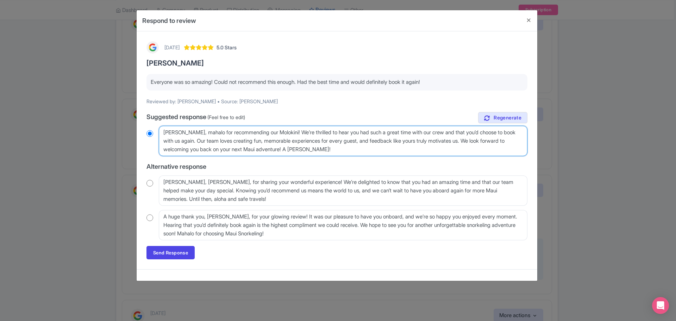
radio input "true"
type textarea "Aloha Bailey, mahalo for recommending our Molokini ! We’re thrilled to hear you…"
radio input "true"
type textarea "Aloha Bailey, mahalo for recommending our Molokini C! We’re thrilled to hear yo…"
radio input "true"
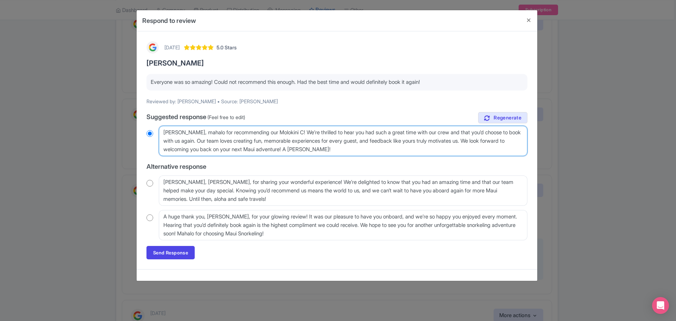
type textarea "Aloha Bailey, mahalo for recommending our Molokini Cr! We’re thrilled to hear y…"
radio input "true"
type textarea "Aloha Bailey, mahalo for recommending our Molokini Crat! We’re thrilled to hear…"
radio input "true"
type textarea "Aloha Bailey, mahalo for recommending our Molokini Crater! We’re thrilled to he…"
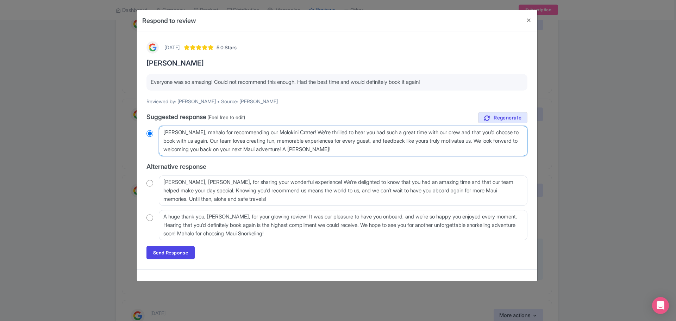
radio input "true"
type textarea "Aloha Bailey, mahalo for recommending our Molokini Crater ! We’re thrilled to h…"
radio input "true"
type textarea "Aloha Bailey, mahalo for recommending our Molokini Crater S! We’re thrilled to …"
radio input "true"
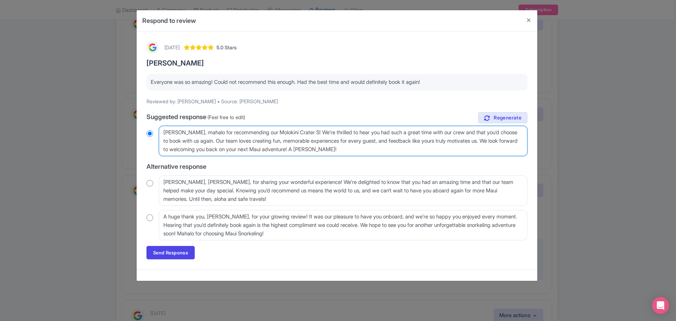
type textarea "Aloha Bailey, mahalo for recommending our Molokini Crater Sn! We’re thrilled to…"
radio input "true"
type textarea "Aloha Bailey, mahalo for recommending our Molokini Crater Sno! We’re thrilled t…"
radio input "true"
type textarea "Aloha Bailey, mahalo for recommending our Molokini Crater Snor! We’re thrilled …"
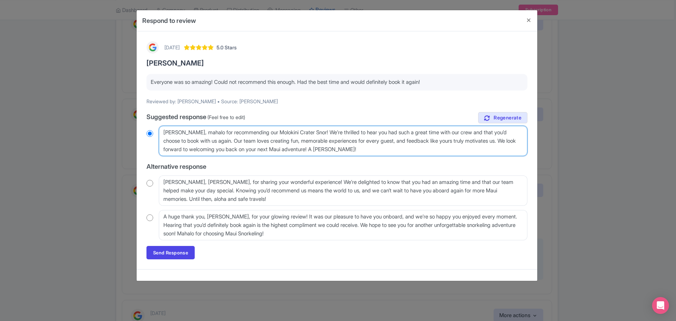
radio input "true"
type textarea "Aloha Bailey, mahalo for recommending our Molokini Crater Snork! We’re thrilled…"
radio input "true"
type textarea "Aloha Bailey, mahalo for recommending our Molokini Crater Snorke! We’re thrille…"
radio input "true"
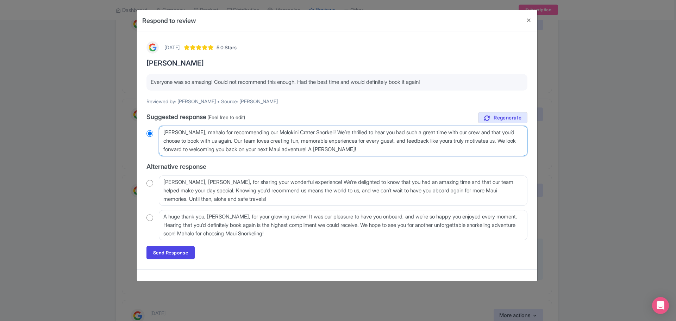
type textarea "Aloha Bailey, mahalo for recommending our Molokini Crater Snorkelin! We’re thri…"
radio input "true"
type textarea "Aloha Bailey, mahalo for recommending our Molokini Crater Snorkeling! We’re thr…"
radio input "true"
type textarea "Aloha Bailey, mahalo for recommending our Molokini Crater Snorkeling ! We’re th…"
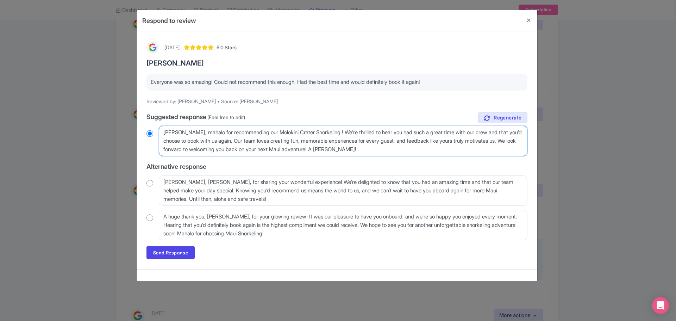
radio input "true"
type textarea "Aloha Bailey, mahalo for recommending our Molokini Crater Snorkeling t! We’re t…"
radio input "true"
type textarea "Aloha Bailey, mahalo for recommending our Molokini Crater Snorkeling tou! We’re…"
radio input "true"
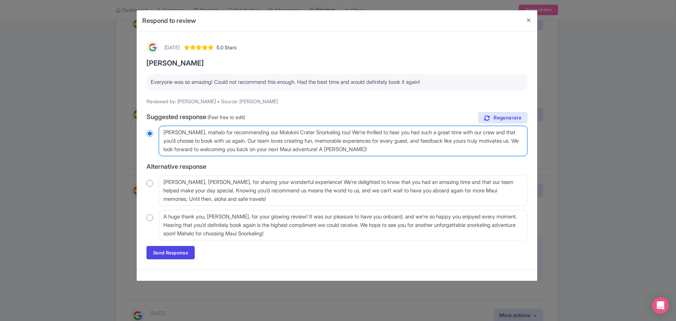
type textarea "Aloha Bailey, mahalo for recommending our Molokini Crater Snorkeling tour! We’r…"
radio input "true"
drag, startPoint x: 266, startPoint y: 141, endPoint x: 199, endPoint y: 152, distance: 67.4
click at [199, 152] on textarea "Aloha Bailey, mahalo for your kind words and recommendation! We’re thrilled to …" at bounding box center [343, 141] width 369 height 30
type textarea "Aloha Bailey, mahalo for recommending our Molokini Crater Snorkeling tour! We’r…"
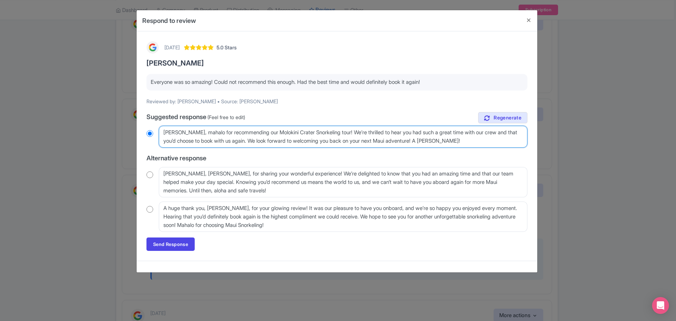
radio input "true"
type textarea "Aloha Bailey, mahalo for recommending our Molokini Crater Snorkeling tour! We’r…"
radio input "true"
type textarea "Aloha Bailey, mahalo for recommending our Molokini Crater Snorkeling tour! We’r…"
radio input "true"
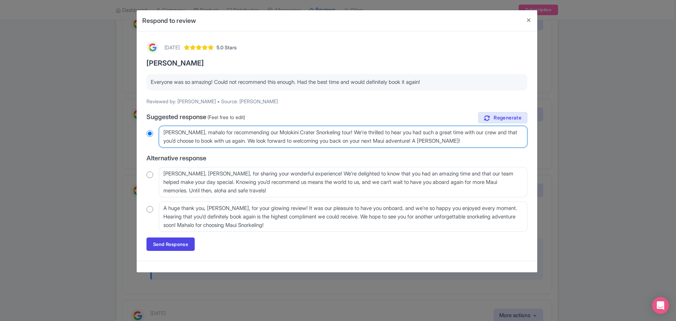
type textarea "[PERSON_NAME], mahalo for recommending our Molokini Crater Snorkeling tour! We’…"
radio input "true"
type textarea "[PERSON_NAME], mahalo for recommending our Molokini Crater Snorkeling tour! We’…"
click at [180, 244] on link "Send Response" at bounding box center [170, 243] width 48 height 13
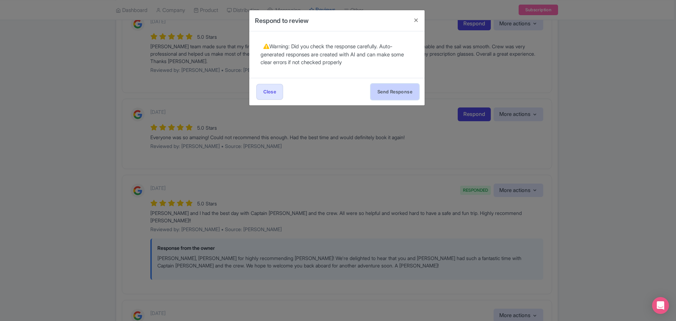
click at [393, 95] on button "Send Response" at bounding box center [395, 92] width 48 height 16
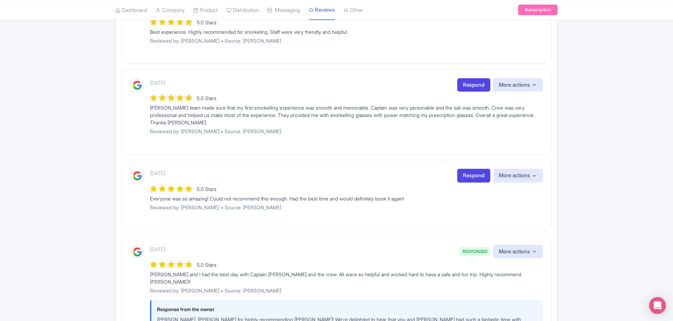
scroll to position [317, 0]
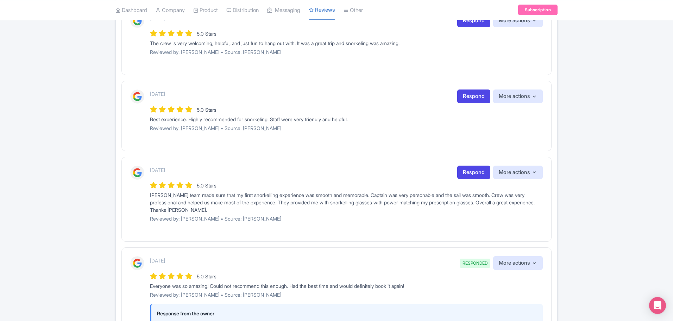
scroll to position [282, 0]
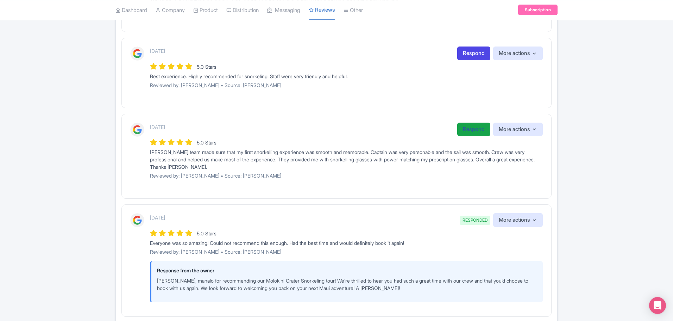
click at [470, 125] on link "Respond" at bounding box center [473, 130] width 33 height 14
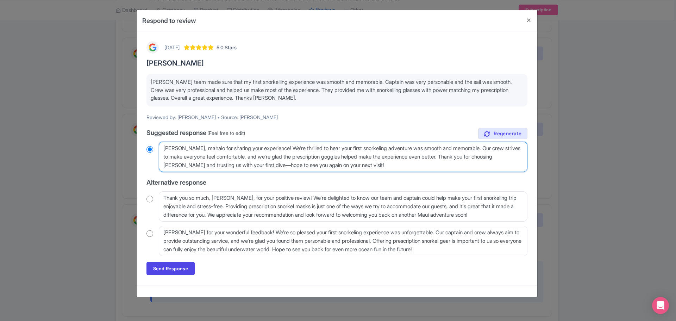
drag, startPoint x: 298, startPoint y: 157, endPoint x: 505, endPoint y: 151, distance: 207.1
click at [505, 151] on textarea "[PERSON_NAME], mahalo for sharing your experience! We're thrilled to hear your …" at bounding box center [343, 157] width 369 height 30
type textarea "[PERSON_NAME], mahalo for sharing your experience! We're thrilled to hear your …"
radio input "true"
click at [217, 157] on textarea "[PERSON_NAME], mahalo for sharing your experience! We're thrilled to hear your …" at bounding box center [343, 157] width 369 height 30
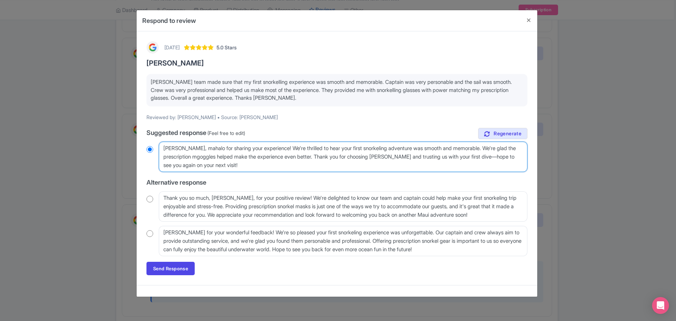
type textarea "[PERSON_NAME], mahalo for sharing your experience! We're thrilled to hear your …"
radio input "true"
type textarea "[PERSON_NAME], mahalo for sharing your experience! We're thrilled to hear your …"
radio input "true"
type textarea "[PERSON_NAME], mahalo for sharing your experience! We're thrilled to hear your …"
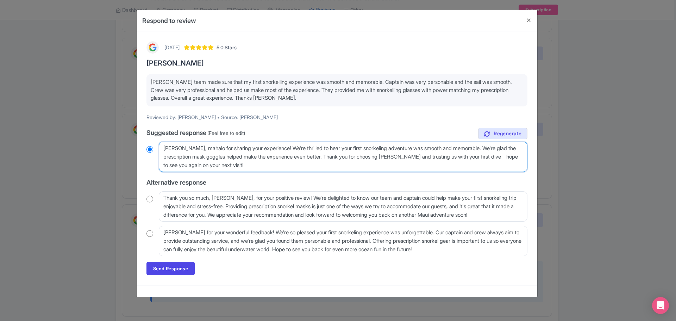
radio input "true"
type textarea "[PERSON_NAME], mahalo for sharing your experience! We're thrilled to hear your …"
radio input "true"
type textarea "[PERSON_NAME], mahalo for sharing your experience! We're thrilled to hear your …"
radio input "true"
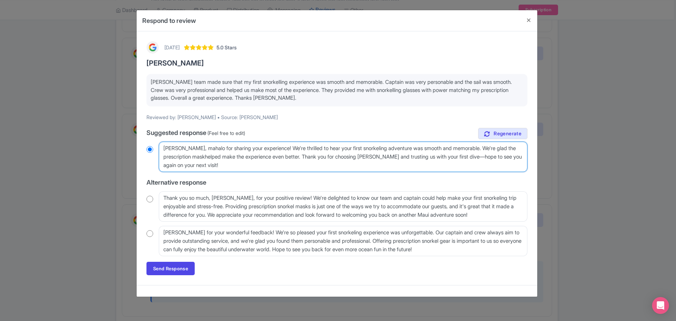
type textarea "[PERSON_NAME], mahalo for sharing your experience! We're thrilled to hear your …"
click at [356, 157] on textarea "[PERSON_NAME], mahalo for sharing your experience! We're thrilled to hear your …" at bounding box center [343, 157] width 369 height 30
radio input "true"
type textarea "[PERSON_NAME], mahalo for sharing your experience! We're thrilled to hear your …"
radio input "true"
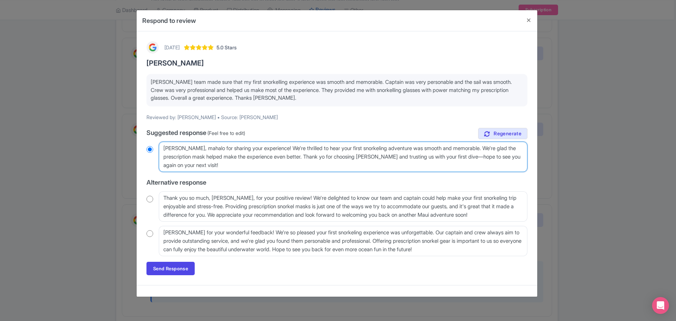
type textarea "[PERSON_NAME], mahalo for sharing your experience! We're thrilled to hear your …"
radio input "true"
type textarea "[PERSON_NAME], mahalo for sharing your experience! We're thrilled to hear your …"
radio input "true"
type textarea "[PERSON_NAME], mahalo for sharing your experience! We're thrilled to hear your …"
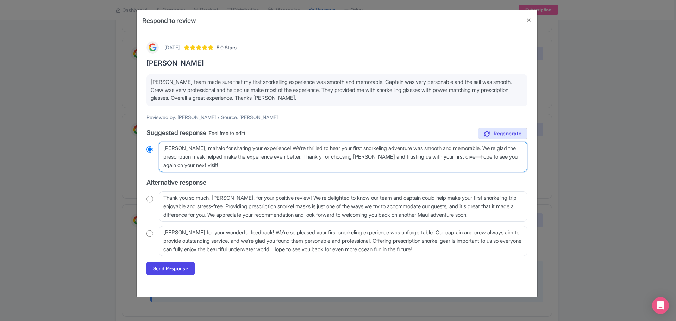
radio input "true"
type textarea "[PERSON_NAME], mahalo for sharing your experience! We're thrilled to hear your …"
radio input "true"
type textarea "[PERSON_NAME], mahalo for sharing your experience! We're thrilled to hear your …"
radio input "true"
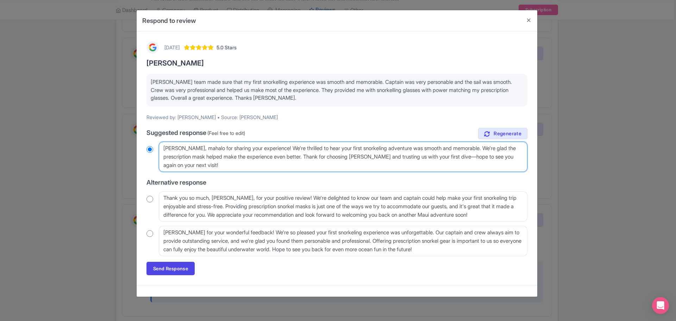
type textarea "[PERSON_NAME], mahalo for sharing your experience! We're thrilled to hear your …"
radio input "true"
type textarea "[PERSON_NAME], mahalo for sharing your experience! We're thrilled to hear your …"
radio input "true"
type textarea "[PERSON_NAME], mahalo for sharing your experience! We're thrilled to hear your …"
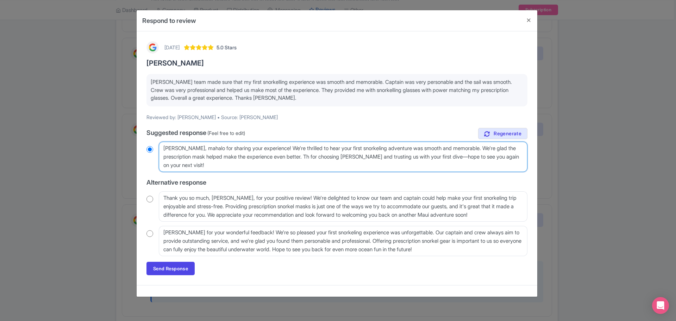
radio input "true"
type textarea "[PERSON_NAME], mahalo for sharing your experience! We're thrilled to hear your …"
radio input "true"
type textarea "[PERSON_NAME], mahalo for sharing your experience! We're thrilled to hear your …"
radio input "true"
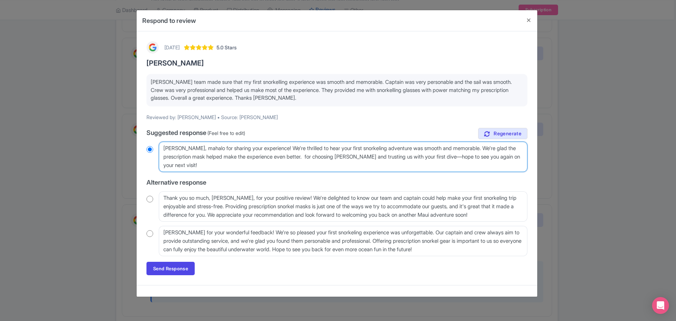
type textarea "[PERSON_NAME], mahalo for sharing your experience! We're thrilled to hear your …"
radio input "true"
type textarea "[PERSON_NAME], mahalo for sharing your experience! We're thrilled to hear your …"
radio input "true"
type textarea "[PERSON_NAME], mahalo for sharing your experience! We're thrilled to hear your …"
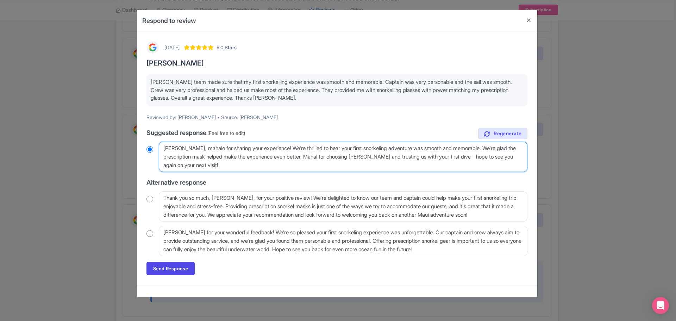
radio input "true"
type textarea "[PERSON_NAME], mahalo for sharing your experience! We're thrilled to hear your …"
radio input "true"
drag, startPoint x: 427, startPoint y: 157, endPoint x: 513, endPoint y: 160, distance: 85.3
click at [513, 160] on textarea "Aloha Sudhanshu, mahalo for sharing your experience! We're thrilled to hear you…" at bounding box center [343, 157] width 369 height 30
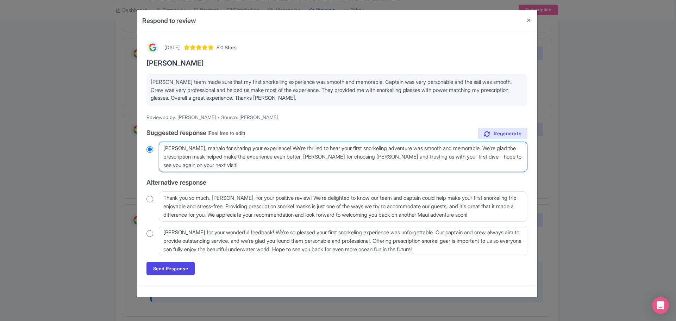
type textarea "[PERSON_NAME], mahalo for sharing your experience! We're thrilled to hear your …"
radio input "true"
type textarea "[PERSON_NAME], mahalo for sharing your experience! We're thrilled to hear your …"
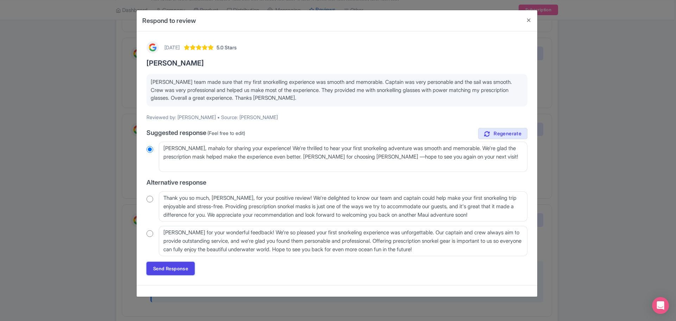
click at [173, 268] on link "Send Response" at bounding box center [170, 268] width 48 height 13
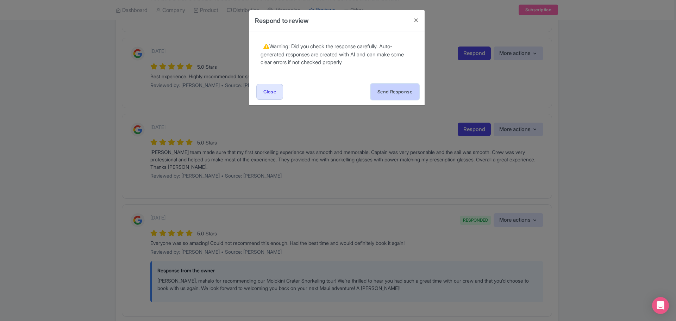
click at [397, 91] on button "Send Response" at bounding box center [395, 92] width 48 height 16
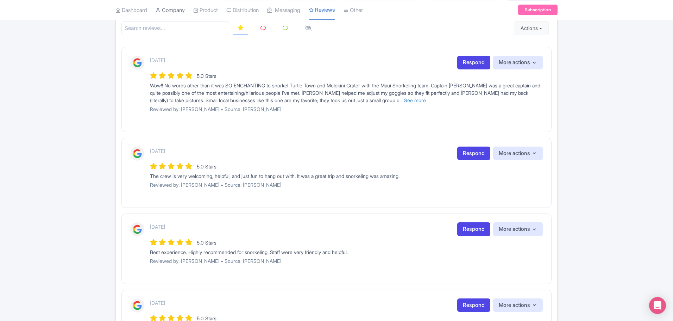
scroll to position [106, 0]
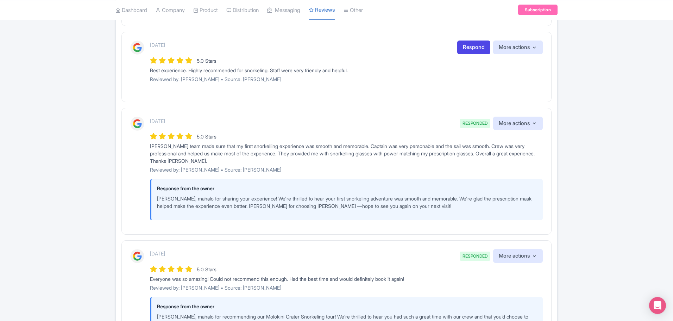
scroll to position [211, 0]
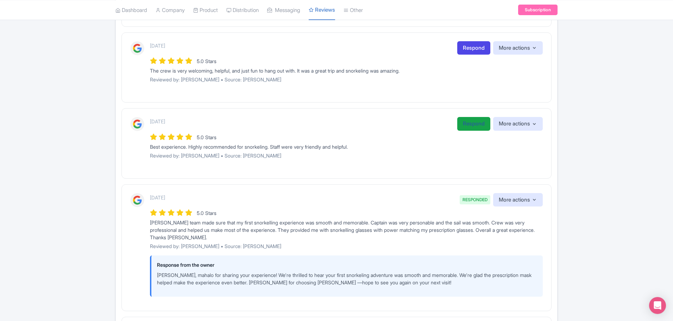
click at [472, 123] on link "Respond" at bounding box center [473, 124] width 33 height 14
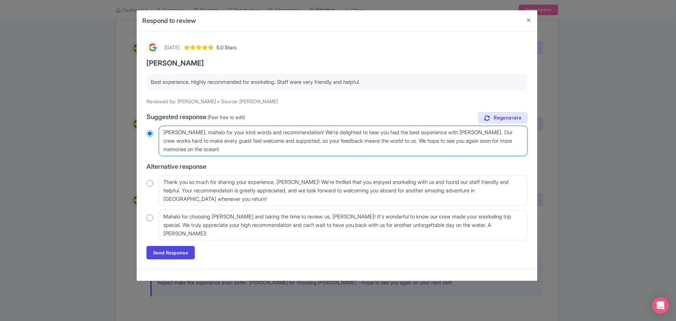
drag, startPoint x: 465, startPoint y: 133, endPoint x: 516, endPoint y: 136, distance: 50.8
click at [516, 136] on textarea "Aloha Gurwinder, mahalo for your kind words and recommendation! We're delighted…" at bounding box center [343, 141] width 369 height 30
type textarea "Aloha Gurwinder, mahalo for your kind words and recommendation! We're delighted…"
radio input "true"
type textarea "Aloha Gurwinder, mahalo for your kind words and recommendation! We're delighted…"
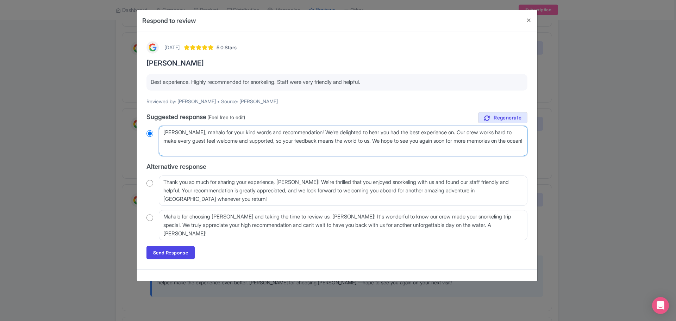
radio input "true"
type textarea "Aloha Gurwinder, mahalo for your kind words and recommendation! We're delighted…"
radio input "true"
type textarea "Aloha Gurwinder, mahalo for your kind words and recommendation! We're delighted…"
radio input "true"
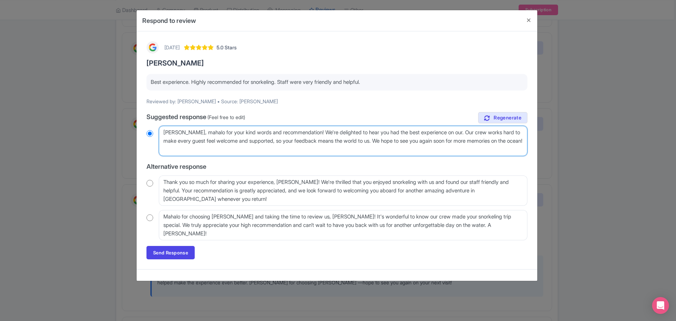
type textarea "Aloha Gurwinder, mahalo for your kind words and recommendation! We're delighted…"
radio input "true"
type textarea "Aloha Gurwinder, mahalo for your kind words and recommendation! We're delighted…"
radio input "true"
type textarea "Aloha Gurwinder, mahalo for your kind words and recommendation! We're delighted…"
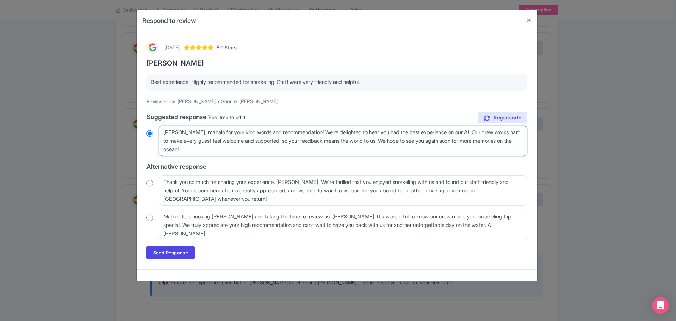
radio input "true"
type textarea "Aloha Gurwinder, mahalo for your kind words and recommendation! We're delighted…"
radio input "true"
type textarea "Aloha Gurwinder, mahalo for your kind words and recommendation! We're delighted…"
radio input "true"
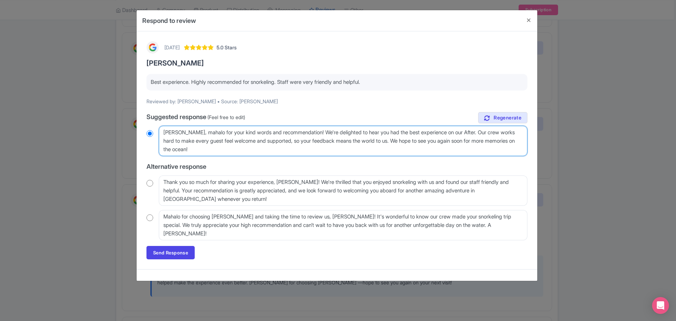
type textarea "Aloha Gurwinder, mahalo for your kind words and recommendation! We're delighted…"
radio input "true"
type textarea "Aloha Gurwinder, mahalo for your kind words and recommendation! We're delighted…"
radio input "true"
type textarea "Aloha Gurwinder, mahalo for your kind words and recommendation! We're delighted…"
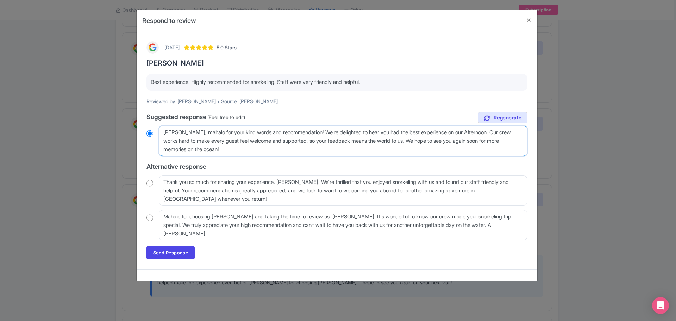
radio input "true"
type textarea "Aloha Gurwinder, mahalo for your kind words and recommendation! We're delighted…"
radio input "true"
type textarea "Aloha Gurwinder, mahalo for your kind words and recommendation! We're delighted…"
radio input "true"
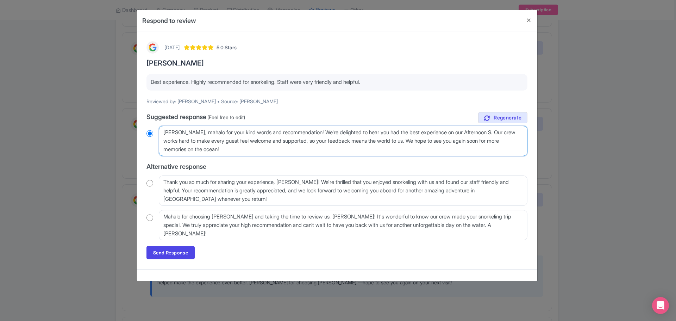
type textarea "Aloha Gurwinder, mahalo for your kind words and recommendation! We're delighted…"
radio input "true"
type textarea "Aloha Gurwinder, mahalo for your kind words and recommendation! We're delighted…"
radio input "true"
type textarea "Aloha Gurwinder, mahalo for your kind words and recommendation! We're delighted…"
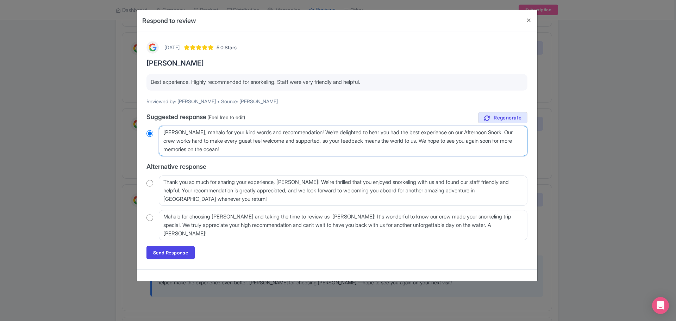
radio input "true"
type textarea "Aloha Gurwinder, mahalo for your kind words and recommendation! We're delighted…"
radio input "true"
type textarea "Aloha Gurwinder, mahalo for your kind words and recommendation! We're delighted…"
radio input "true"
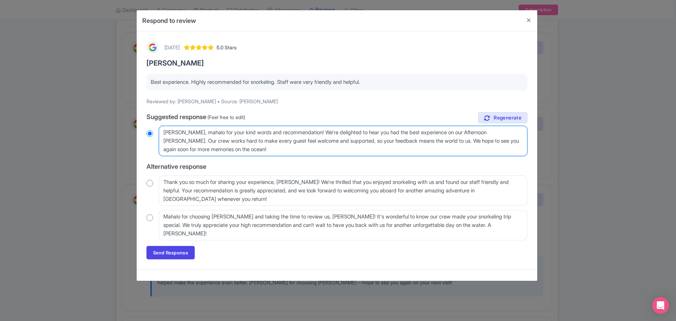
type textarea "Aloha Gurwinder, mahalo for your kind words and recommendation! We're delighted…"
radio input "true"
type textarea "Aloha Gurwinder, mahalo for your kind words and recommendation! We're delighted…"
radio input "true"
type textarea "Aloha Gurwinder, mahalo for your kind words and recommendation! We're delighted…"
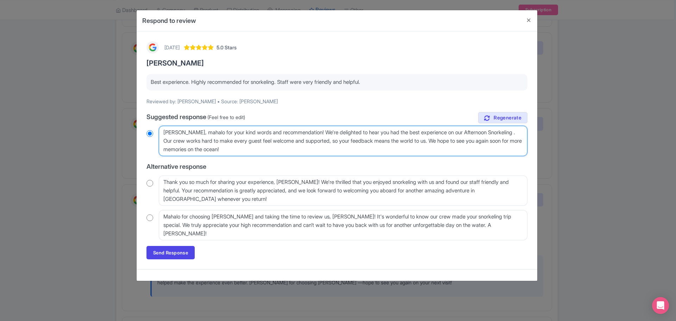
radio input "true"
type textarea "Aloha Gurwinder, mahalo for your kind words and recommendation! We're delighted…"
radio input "true"
type textarea "Aloha Gurwinder, mahalo for your kind words and recommendation! We're delighted…"
radio input "true"
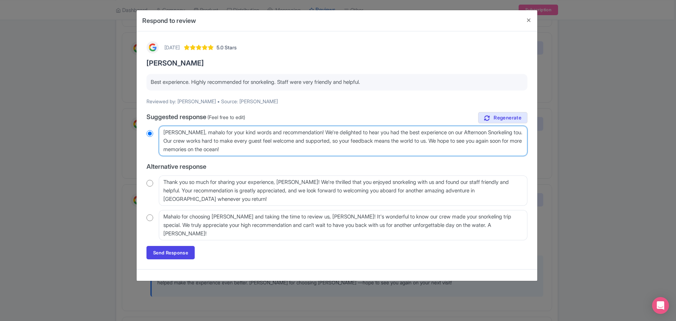
type textarea "Aloha Gurwinder, mahalo for your kind words and recommendation! We're delighted…"
radio input "true"
type textarea "Aloha Gurwinder, mahalo for your kind words and recommendation! We're delighted…"
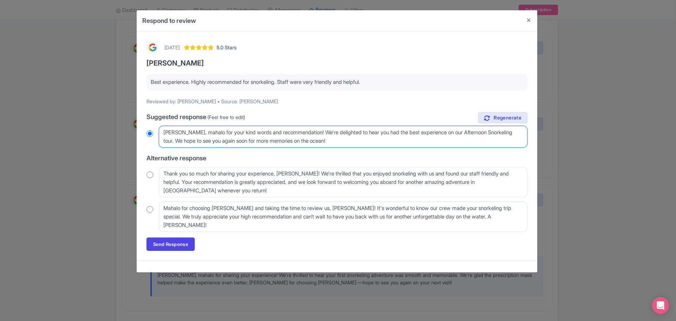
radio input "true"
type textarea "Aloha Gurwinder, mahalo for your kind words and recommendation! We're delighted…"
radio input "true"
type textarea "Aloha Gurwinder, mahalo for your kind words and recommendation! We're delighted…"
radio input "true"
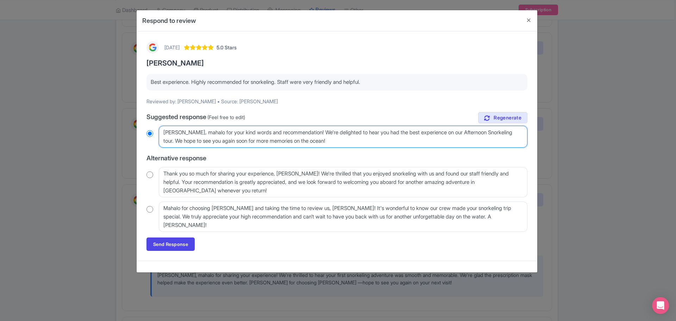
type textarea "[PERSON_NAME], mahalo for your kind words and recommendation! We're delighted t…"
radio input "true"
type textarea "[PERSON_NAME], mahalo for your kind words and recommendation! We're delighted t…"
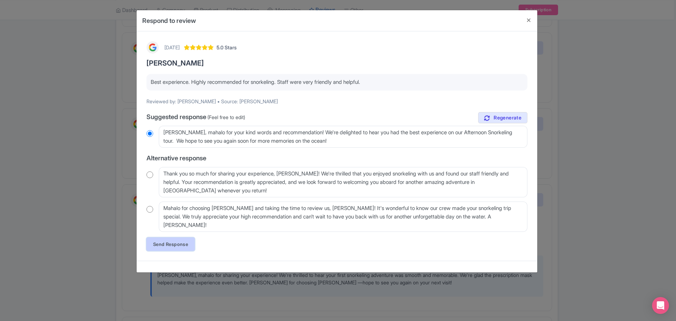
click at [168, 243] on link "Send Response" at bounding box center [170, 243] width 48 height 13
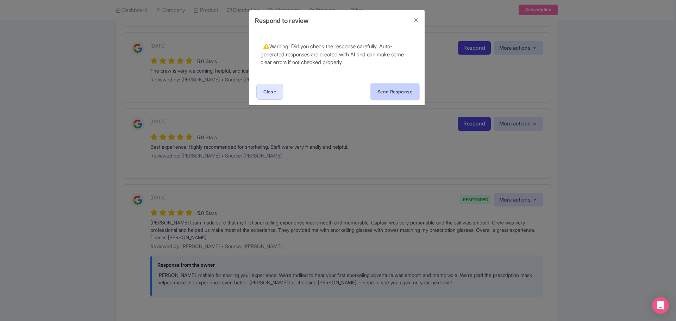
click at [394, 91] on button "Send Response" at bounding box center [395, 92] width 48 height 16
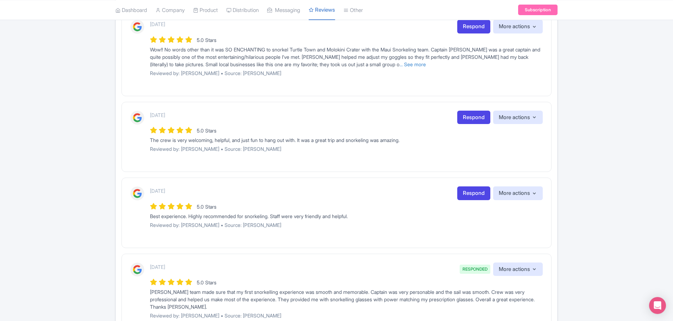
scroll to position [70, 0]
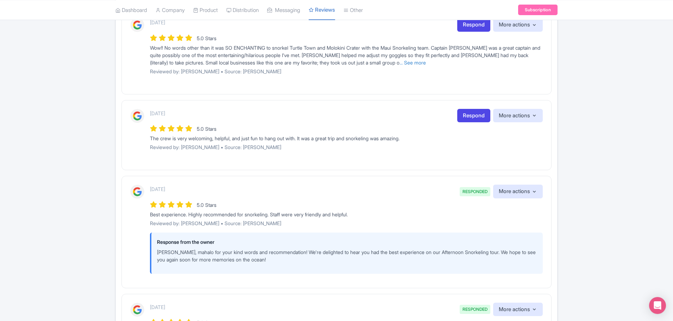
scroll to position [70, 0]
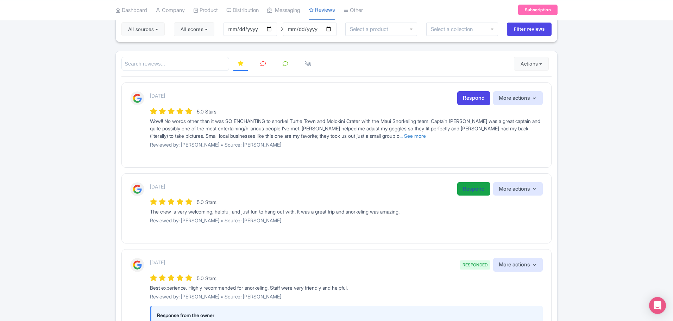
click at [470, 189] on link "Respond" at bounding box center [473, 189] width 33 height 14
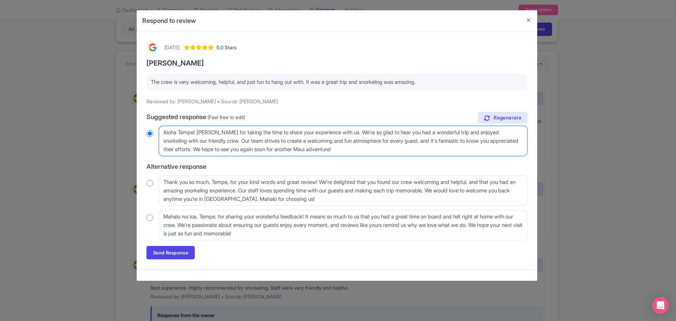
drag, startPoint x: 455, startPoint y: 130, endPoint x: 468, endPoint y: 130, distance: 13.0
click at [458, 131] on textarea "Aloha Tempe! Mahalo for taking the time to share your experience with us. We're…" at bounding box center [343, 141] width 369 height 30
radio input "true"
type textarea "Aloha Tempe! Mahalo for taking the time to share your experience with us. We're…"
radio input "true"
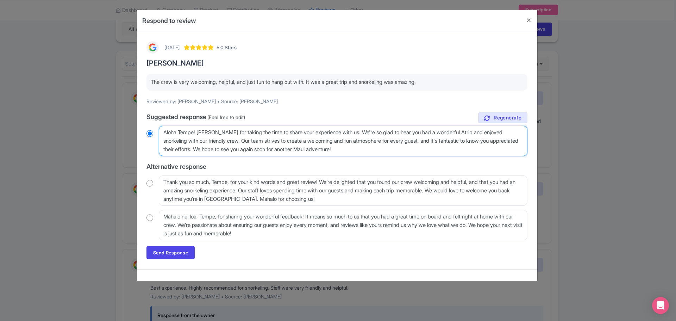
type textarea "Aloha Tempe! Mahalo for taking the time to share your experience with us. We're…"
radio input "true"
type textarea "Aloha Tempe! Mahalo for taking the time to share your experience with us. We're…"
radio input "true"
type textarea "Aloha Tempe! Mahalo for taking the time to share your experience with us. We're…"
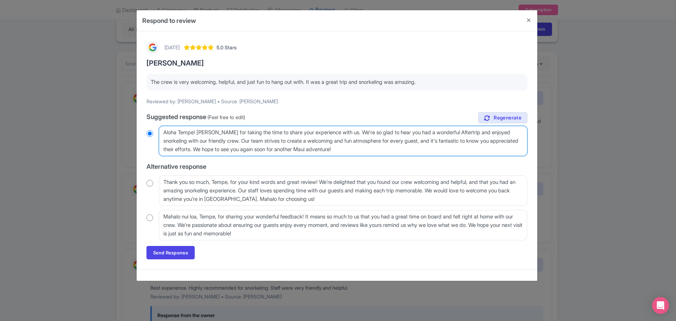
radio input "true"
type textarea "Aloha Tempe! Mahalo for taking the time to share your experience with us. We're…"
radio input "true"
type textarea "Aloha Tempe! Mahalo for taking the time to share your experience with us. We're…"
radio input "true"
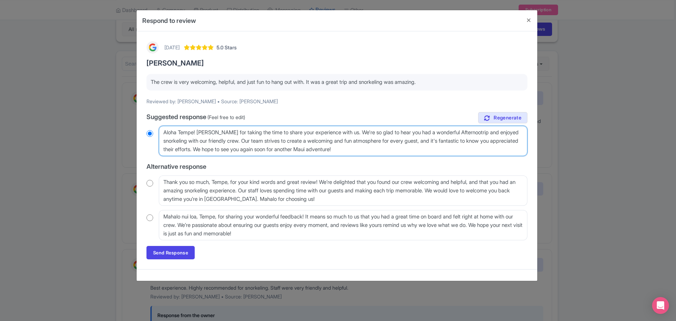
type textarea "Aloha Tempe! Mahalo for taking the time to share your experience with us. We're…"
radio input "true"
type textarea "Aloha Tempe! Mahalo for taking the time to share your experience with us. We're…"
radio input "true"
type textarea "Aloha Tempe! Mahalo for taking the time to share your experience with us. We're…"
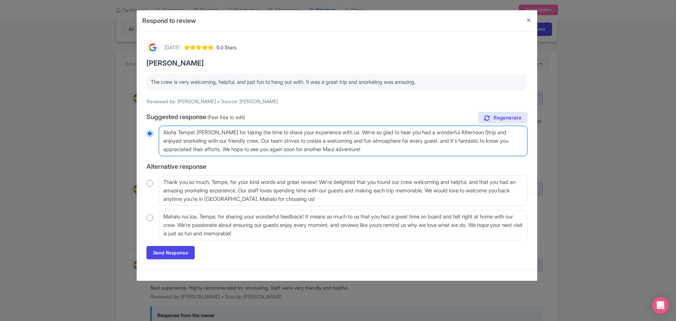
radio input "true"
type textarea "Aloha Tempe! Mahalo for taking the time to share your experience with us. We're…"
radio input "true"
type textarea "Aloha Tempe! Mahalo for taking the time to share your experience with us. We're…"
radio input "true"
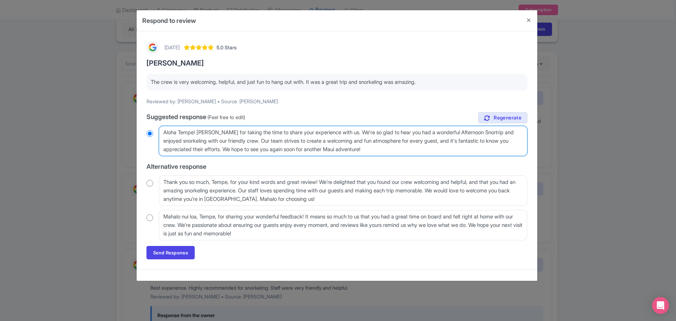
type textarea "Aloha Tempe! Mahalo for taking the time to share your experience with us. We're…"
radio input "true"
type textarea "Aloha Tempe! Mahalo for taking the time to share your experience with us. We're…"
radio input "true"
type textarea "Aloha Tempe! Mahalo for taking the time to share your experience with us. We're…"
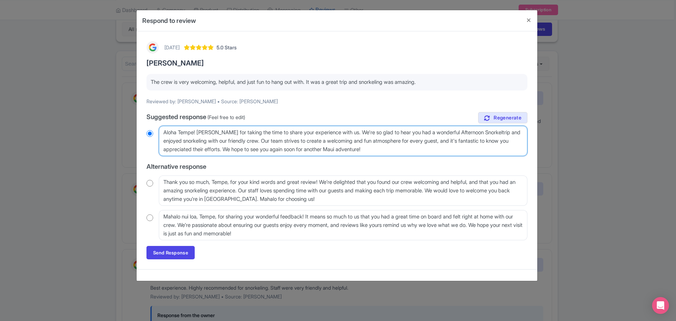
radio input "true"
type textarea "Aloha Tempe! Mahalo for taking the time to share your experience with us. We're…"
radio input "true"
drag, startPoint x: 185, startPoint y: 140, endPoint x: 225, endPoint y: 143, distance: 40.3
click at [225, 143] on textarea "Aloha Tempe! Mahalo for taking the time to share your experience with us. We're…" at bounding box center [343, 141] width 369 height 30
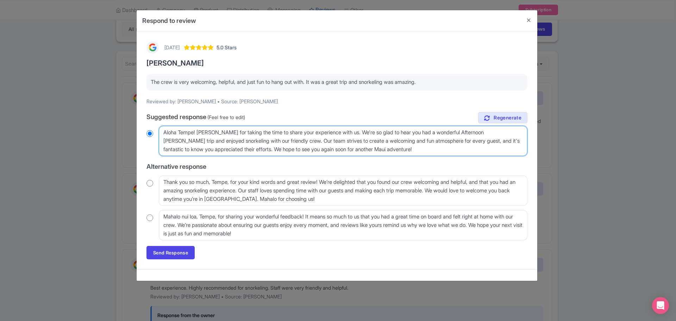
click at [272, 141] on textarea "Aloha Tempe! Mahalo for taking the time to share your experience with us. We're…" at bounding box center [343, 141] width 369 height 30
click at [276, 140] on textarea "Aloha Tempe! Mahalo for taking the time to share your experience with us. We're…" at bounding box center [343, 141] width 369 height 30
drag, startPoint x: 269, startPoint y: 140, endPoint x: 237, endPoint y: 154, distance: 34.2
click at [237, 154] on textarea "Aloha Tempe! Mahalo for taking the time to share your experience with us. We're…" at bounding box center [343, 141] width 369 height 30
type textarea "Aloha Tempe! Mahalo for taking the time to share your experience with us. We're…"
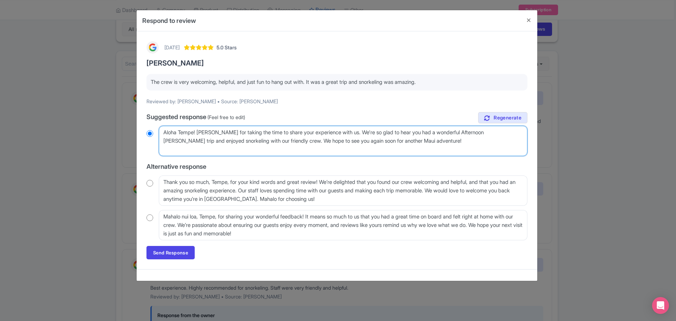
radio input "true"
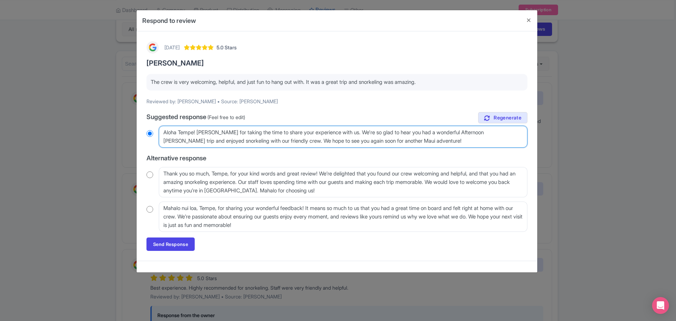
type textarea "Aloha Tempe! Mahalo for taking the time to share your experience with us. We're…"
radio input "true"
type textarea "Aloha Tempe! Mahalo for taking the time to share your experience with us. We're…"
radio input "true"
type textarea "Aloha Tempe! [PERSON_NAME] for taking the time to share your experience with us…"
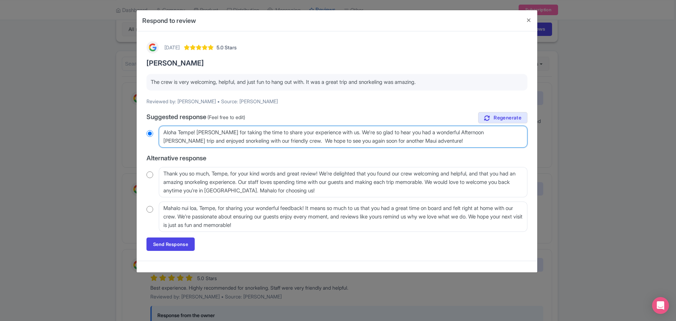
radio input "true"
type textarea "Aloha Tempe! [PERSON_NAME] for taking the time to share your experience with us…"
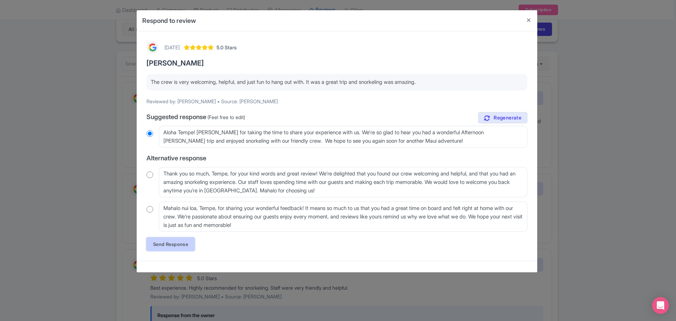
click at [169, 244] on link "Send Response" at bounding box center [170, 243] width 48 height 13
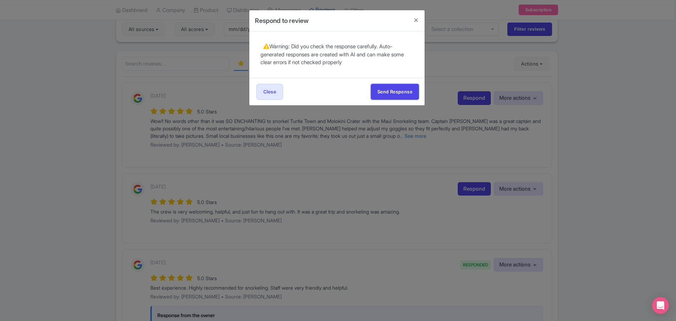
click at [384, 92] on button "Send Response" at bounding box center [395, 92] width 48 height 16
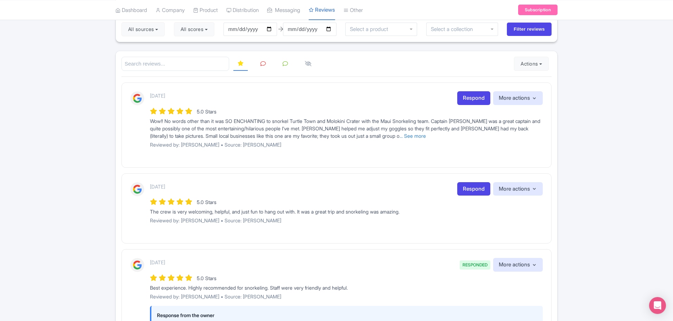
scroll to position [35, 0]
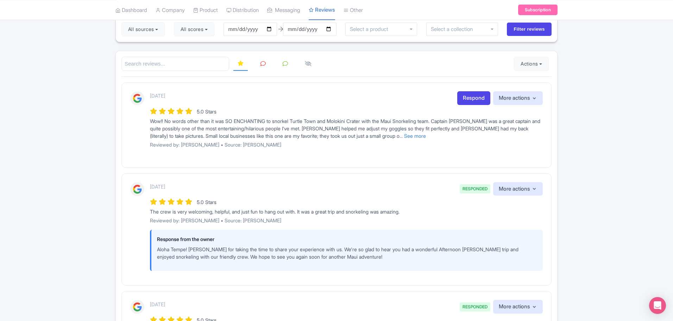
scroll to position [35, 0]
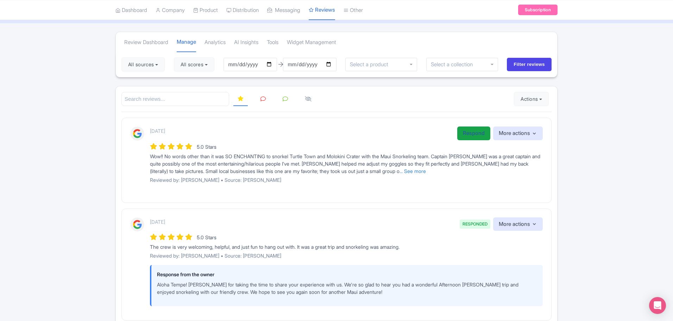
drag, startPoint x: 478, startPoint y: 129, endPoint x: 473, endPoint y: 128, distance: 5.5
click at [477, 129] on link "Respond" at bounding box center [473, 133] width 33 height 14
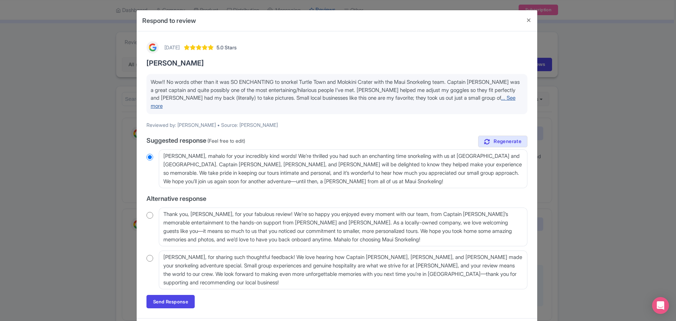
click at [503, 97] on link "... See more" at bounding box center [333, 101] width 365 height 15
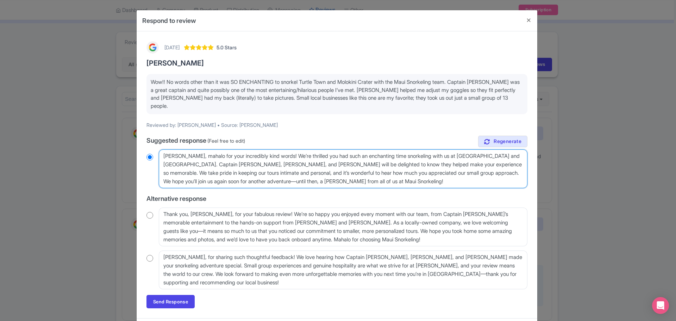
drag, startPoint x: 477, startPoint y: 157, endPoint x: 276, endPoint y: 168, distance: 201.4
click at [276, 168] on textarea "[PERSON_NAME], mahalo for your incredibly kind words! We’re thrilled you had su…" at bounding box center [343, 168] width 369 height 39
type textarea "[PERSON_NAME], mahalo for your incredibly kind words! We’re thrilled you had su…"
radio input "true"
click at [255, 170] on textarea "[PERSON_NAME], mahalo for your incredibly kind words! We’re thrilled you had su…" at bounding box center [343, 168] width 369 height 39
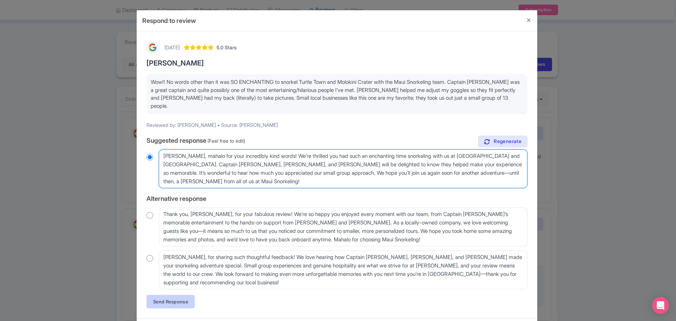
type textarea "[PERSON_NAME], mahalo for your incredibly kind words! We’re thrilled you had su…"
click at [180, 295] on link "Send Response" at bounding box center [170, 301] width 48 height 13
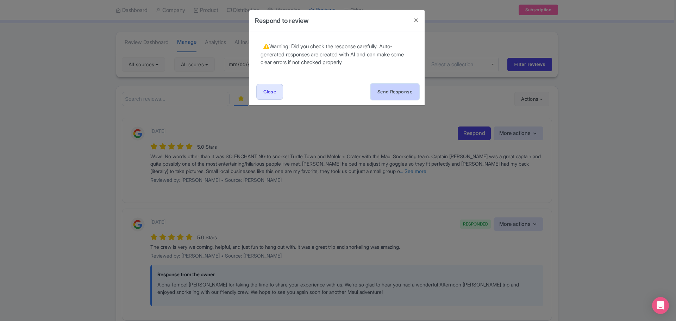
click at [393, 89] on button "Send Response" at bounding box center [395, 92] width 48 height 16
